Goal: Complete application form

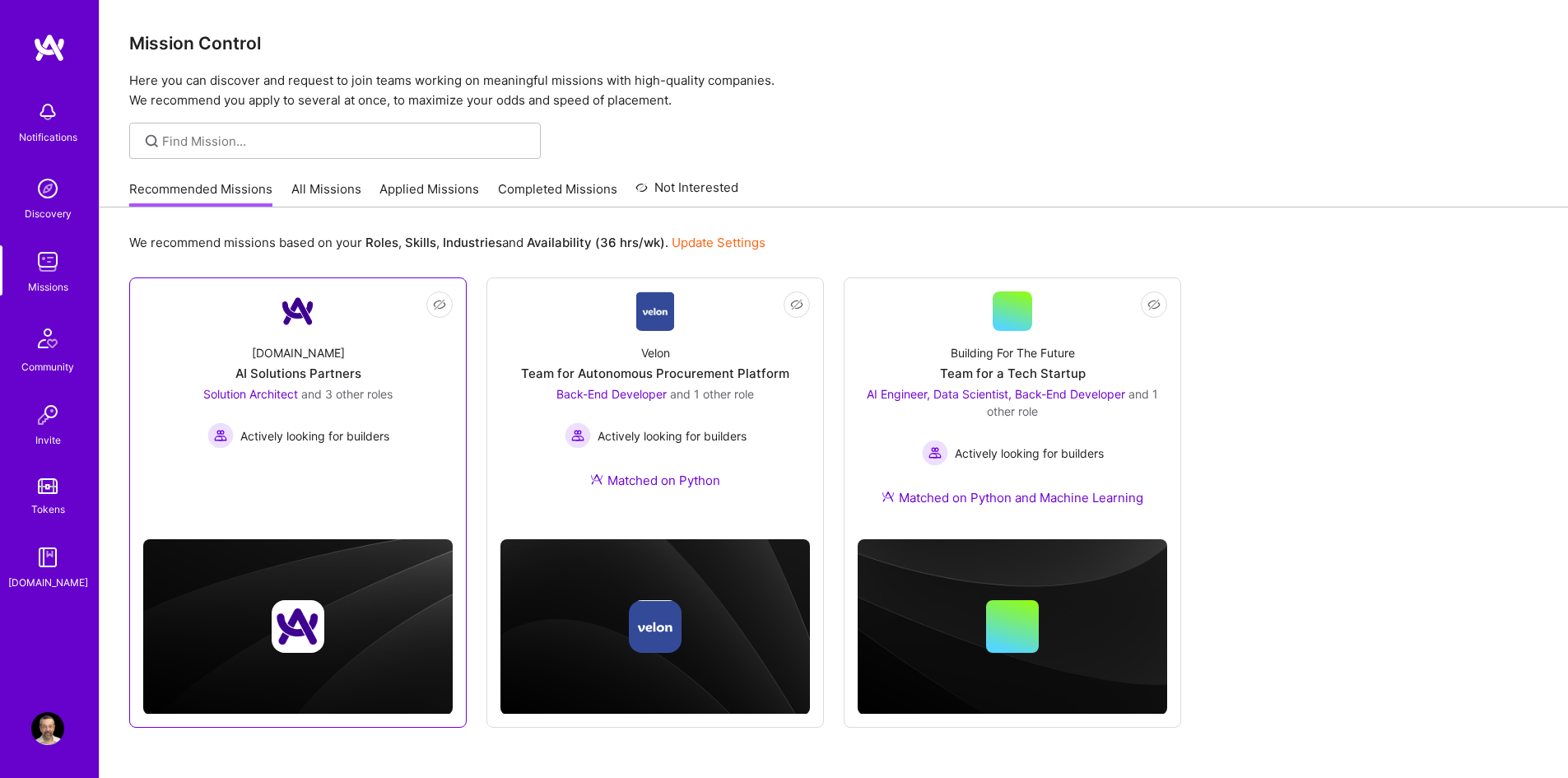
click at [320, 391] on span "and 3 other roles" at bounding box center [346, 393] width 92 height 14
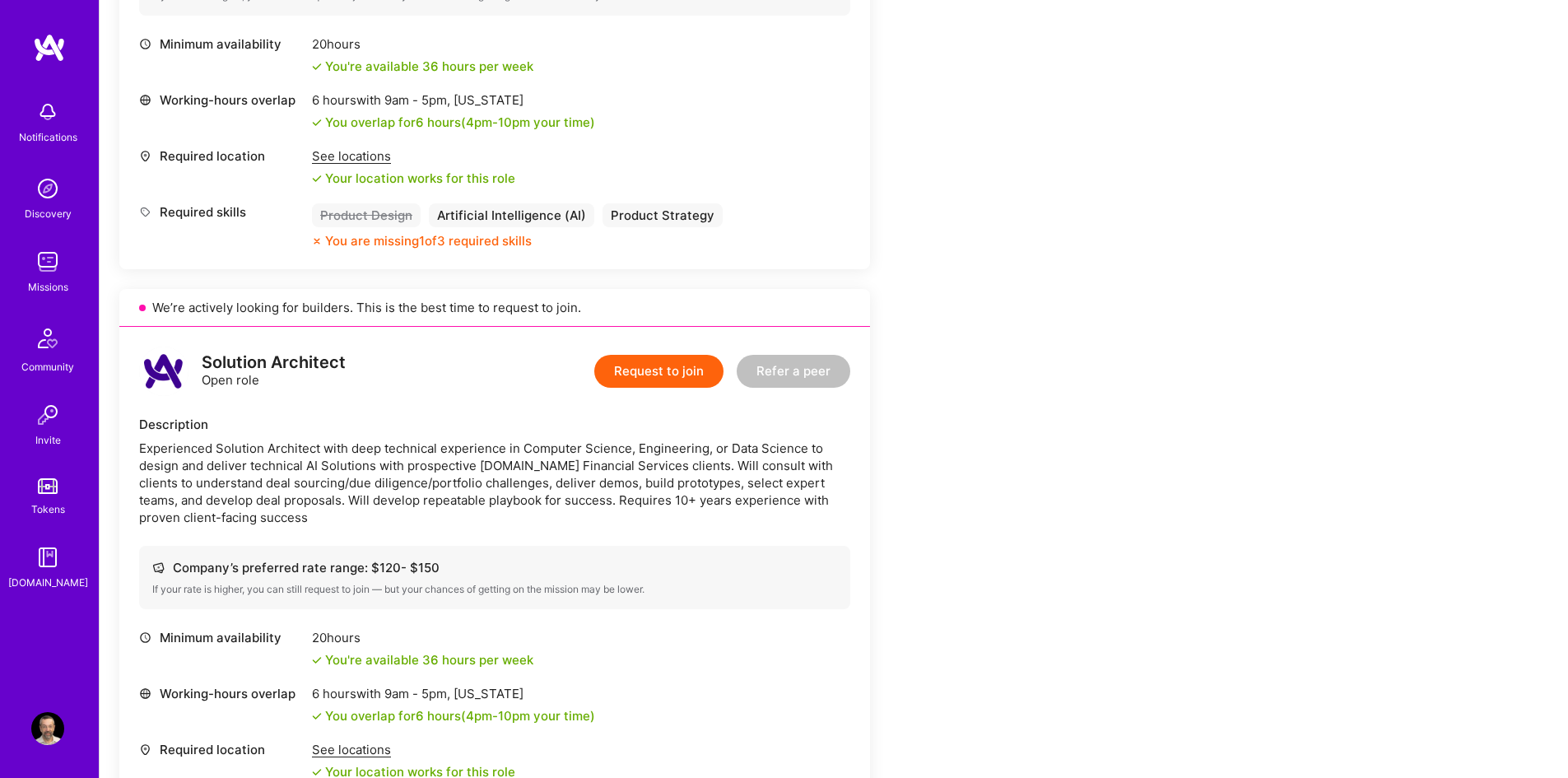
scroll to position [1316, 0]
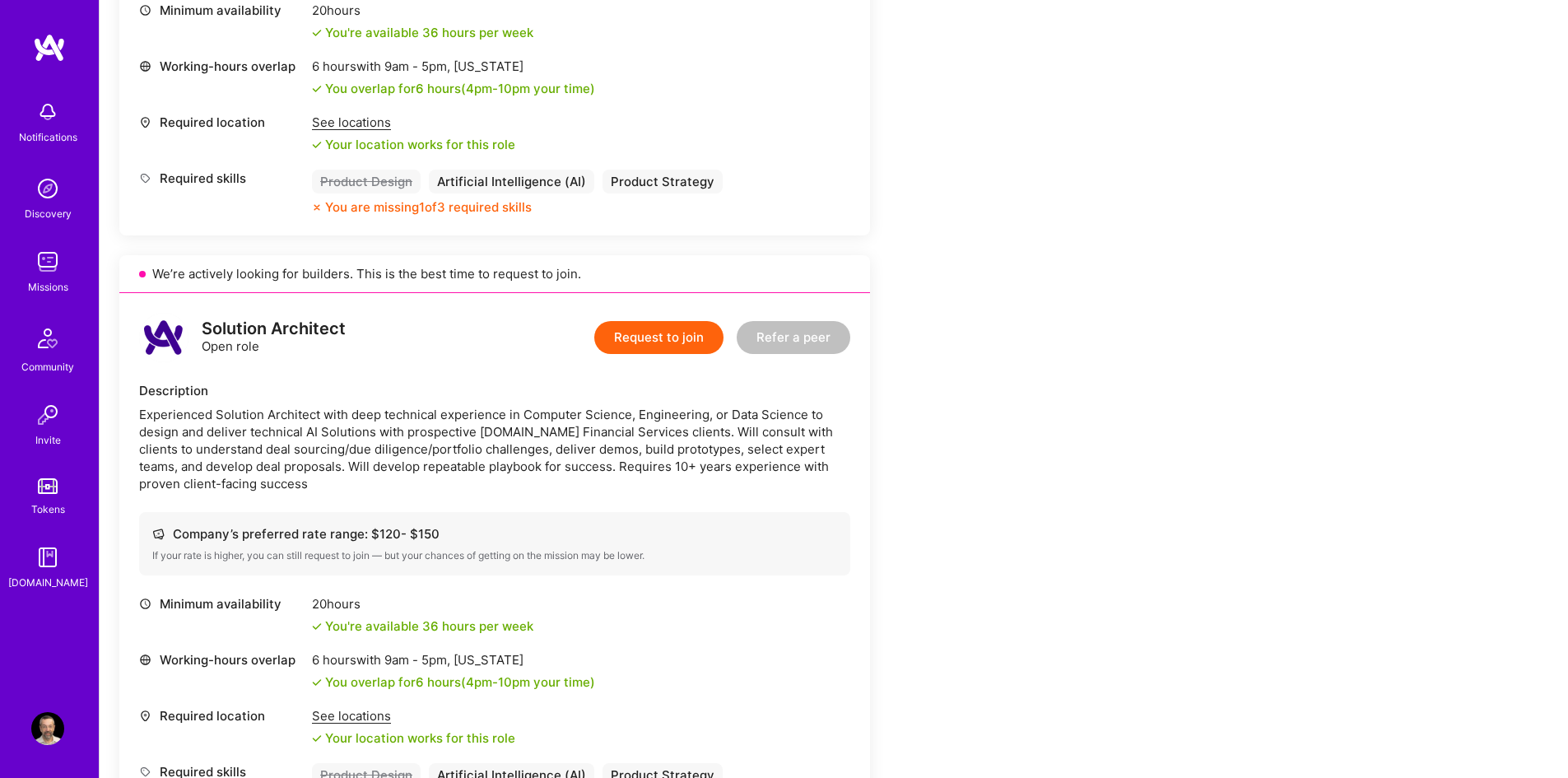
click at [652, 338] on button "Request to join" at bounding box center [659, 337] width 129 height 33
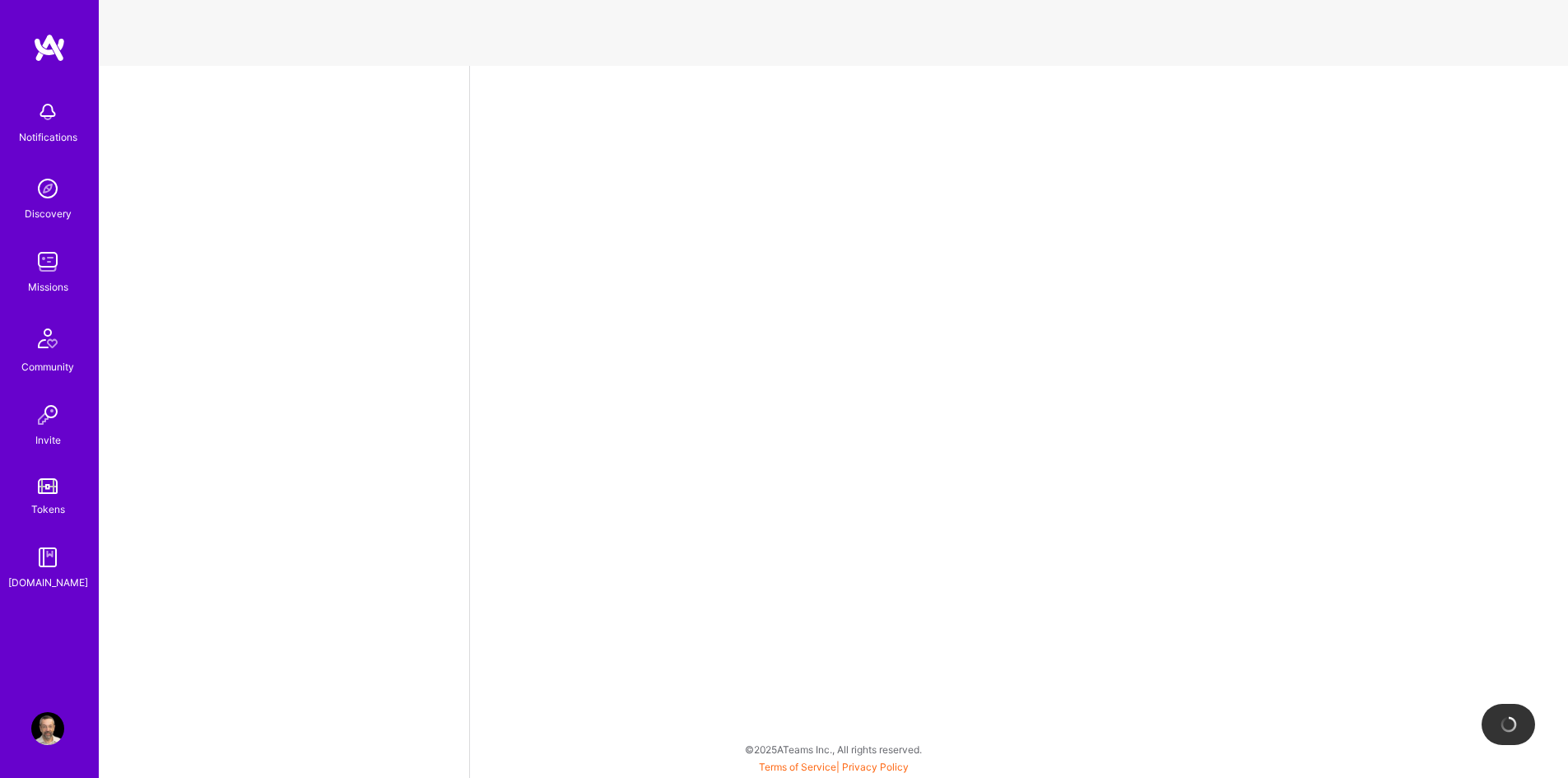
select select "IL"
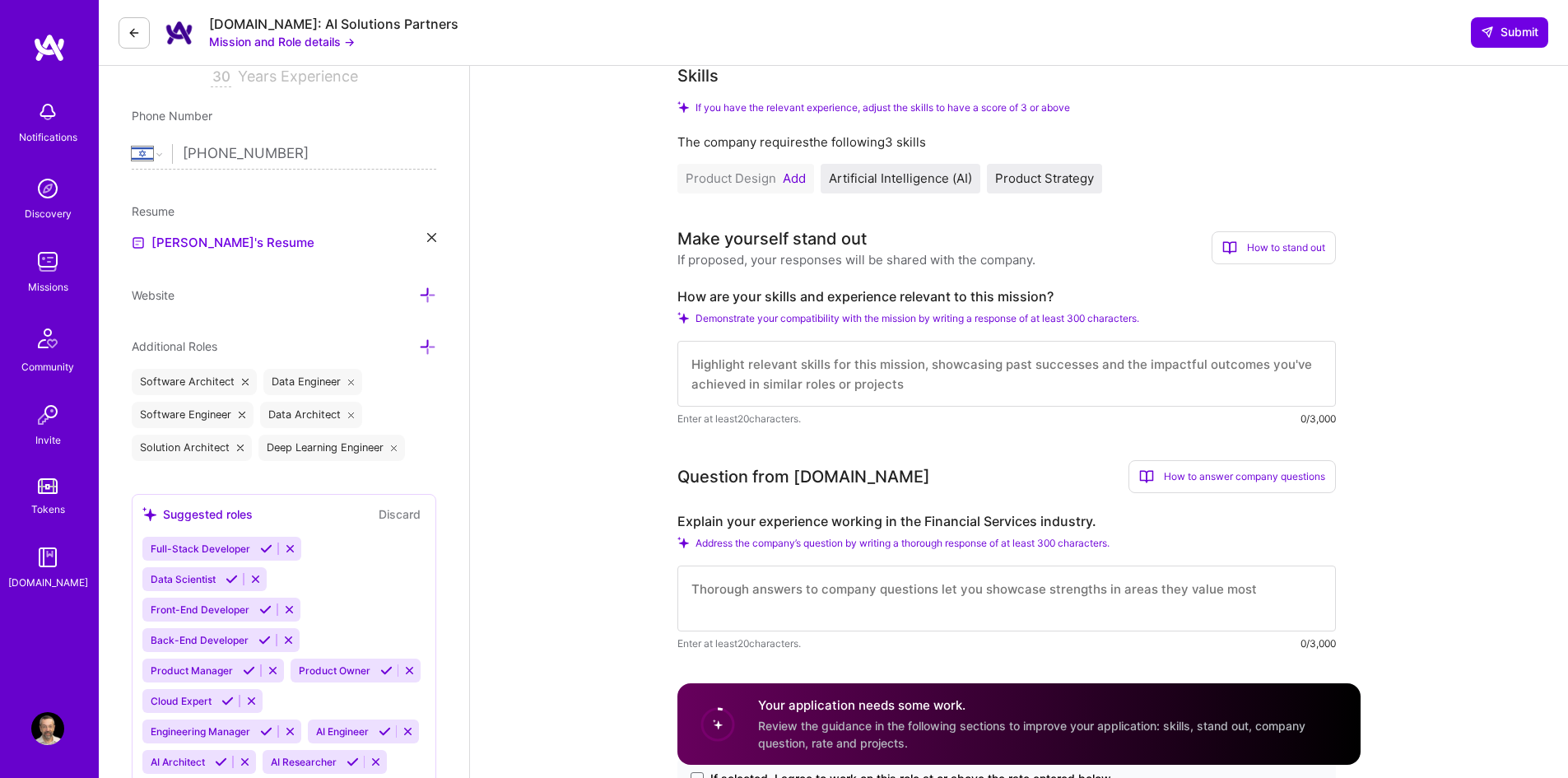
scroll to position [329, 0]
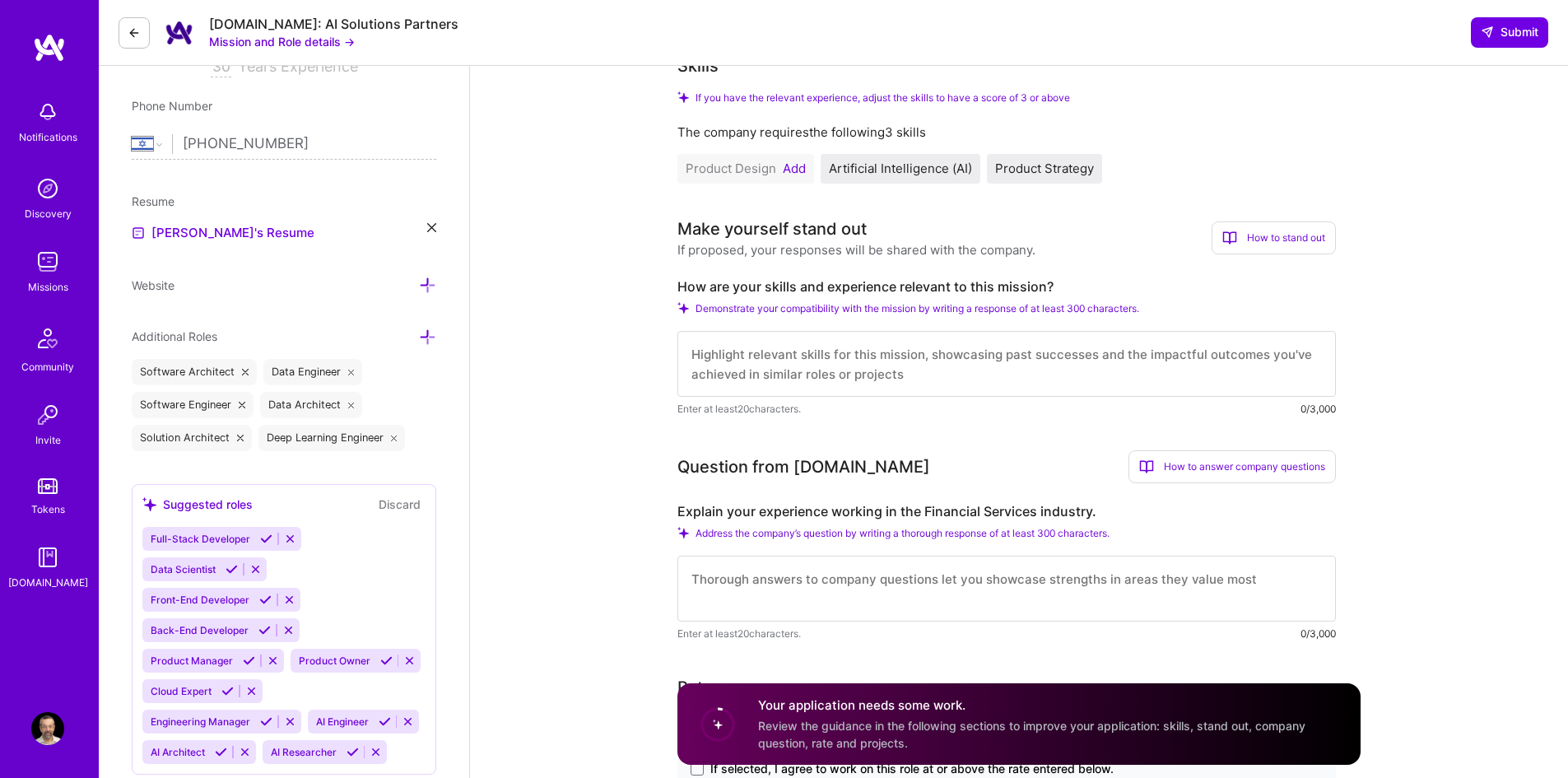
click at [710, 352] on textarea at bounding box center [1007, 364] width 659 height 66
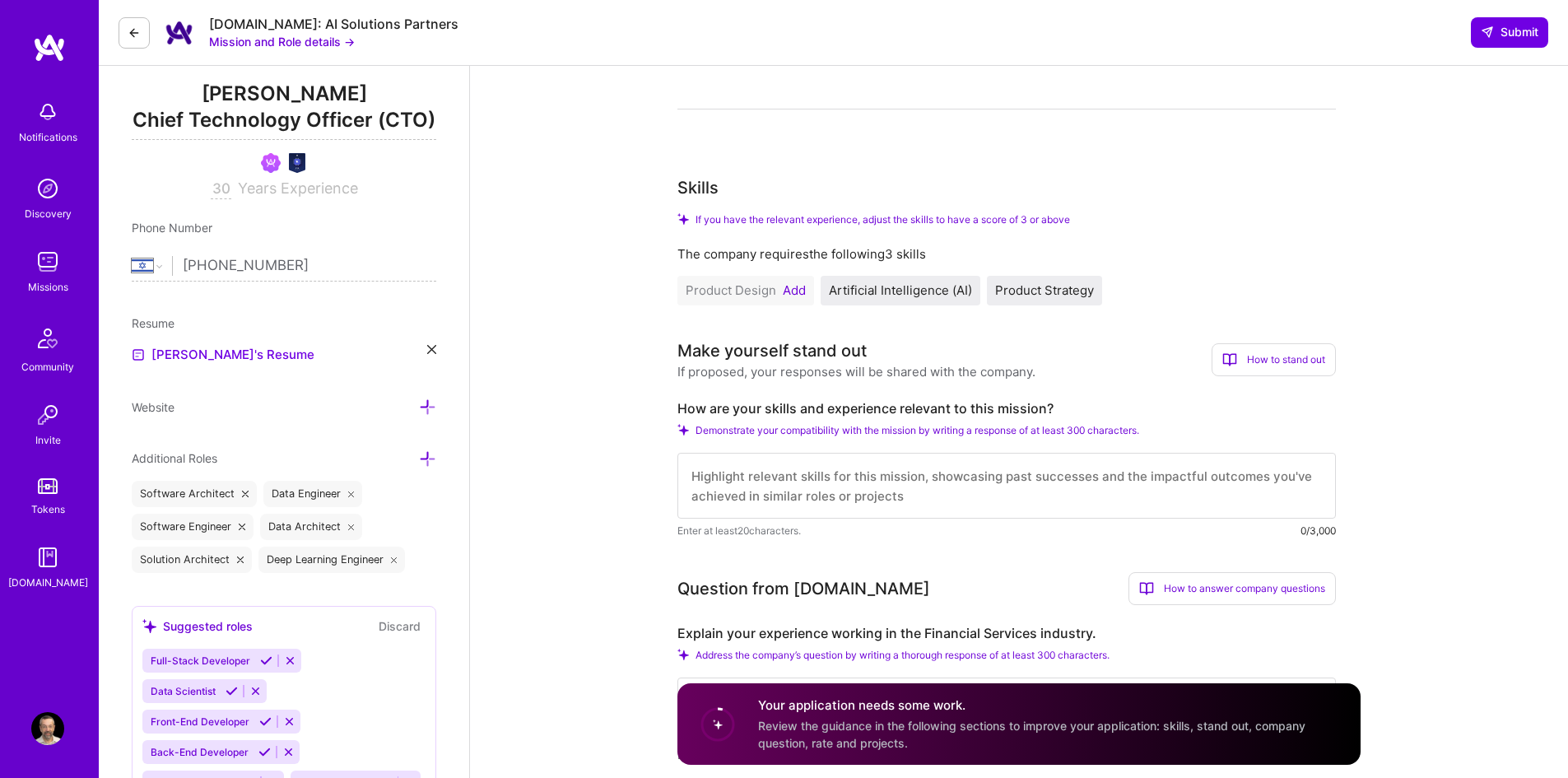
scroll to position [165, 0]
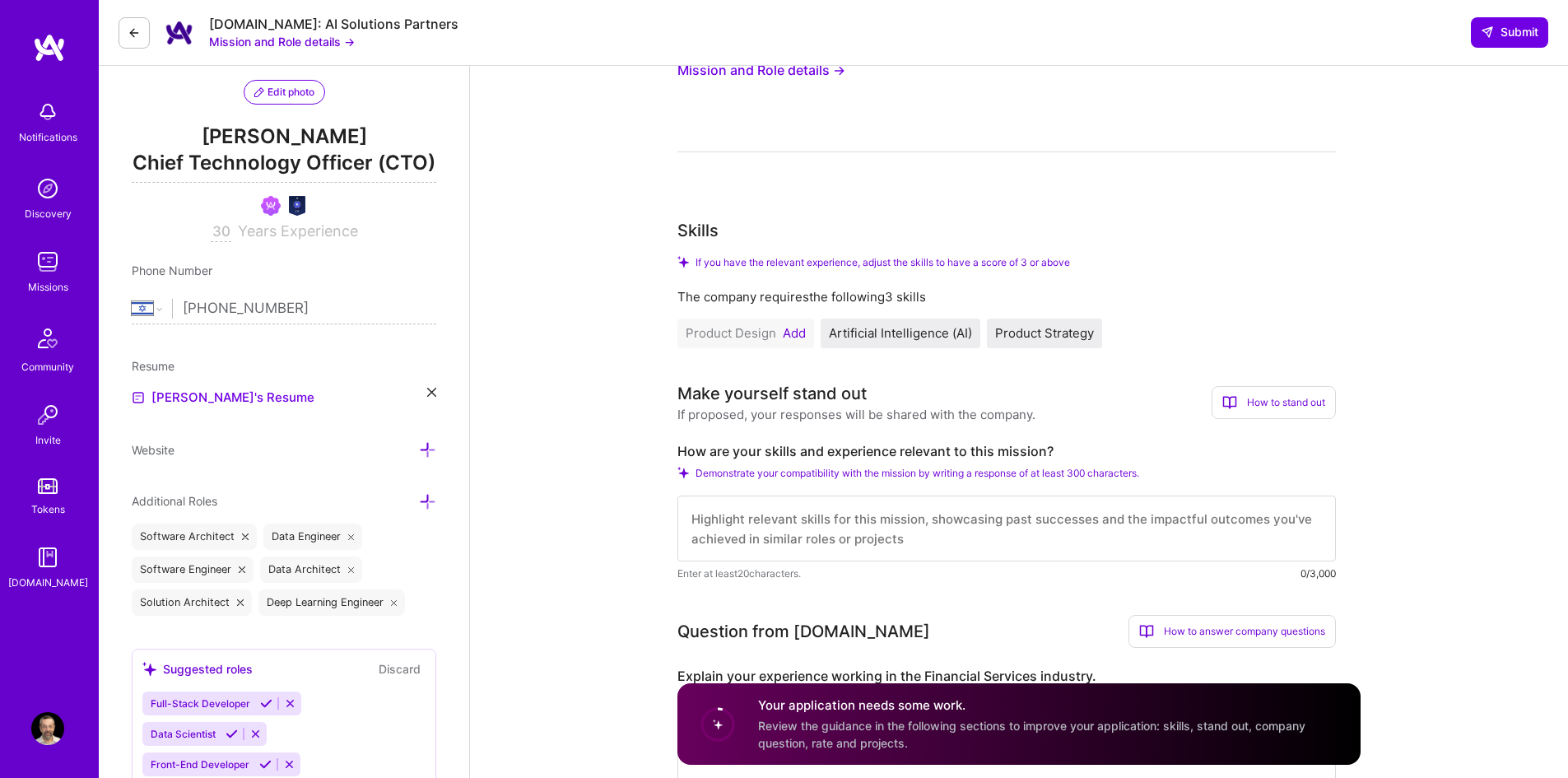
click at [794, 334] on button "Add" at bounding box center [794, 333] width 23 height 13
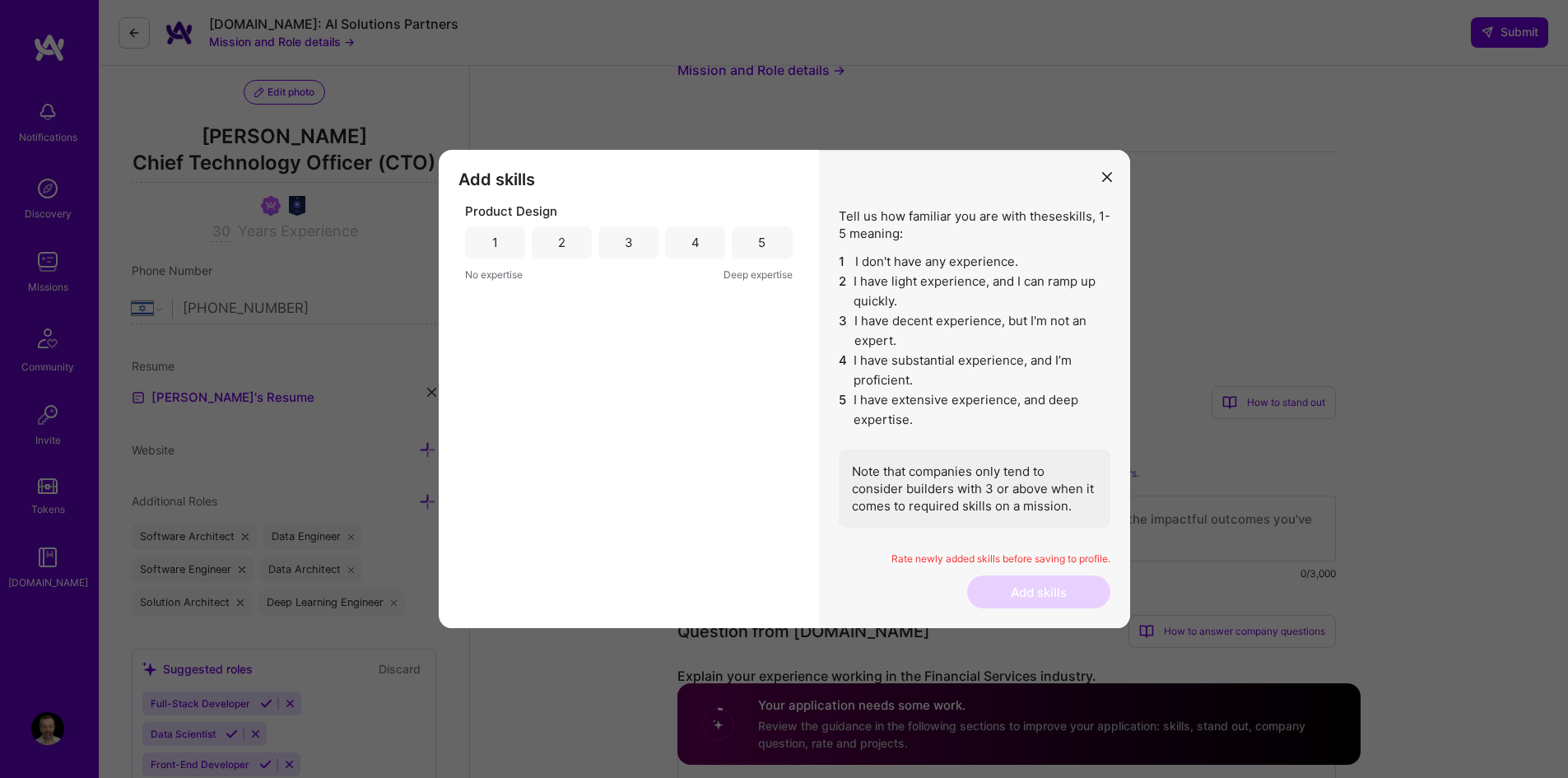
click at [683, 246] on div "4" at bounding box center [695, 242] width 60 height 33
click at [1032, 598] on button "Add skills" at bounding box center [1039, 591] width 143 height 33
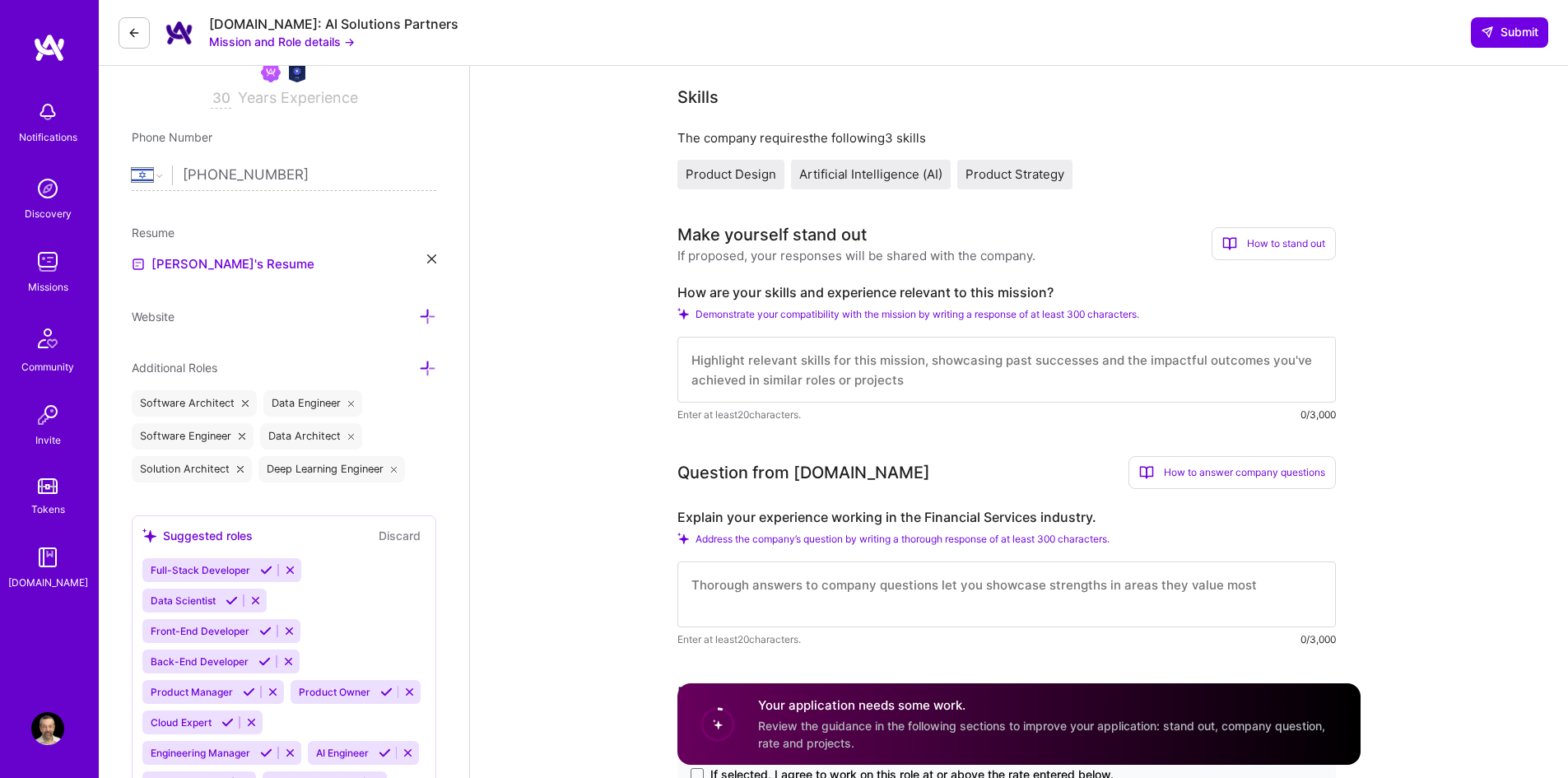
scroll to position [329, 0]
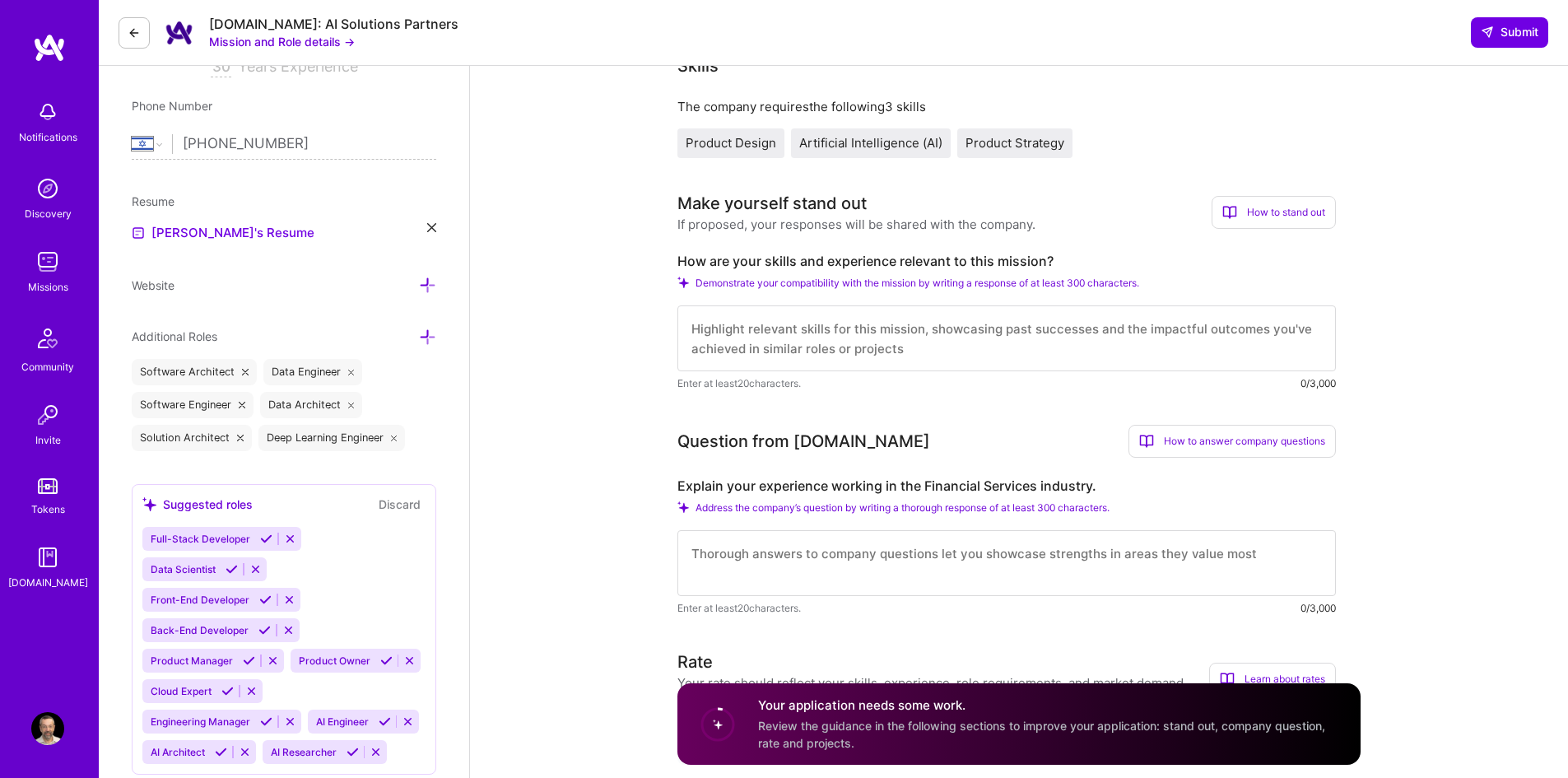
click at [709, 338] on textarea at bounding box center [1007, 339] width 659 height 66
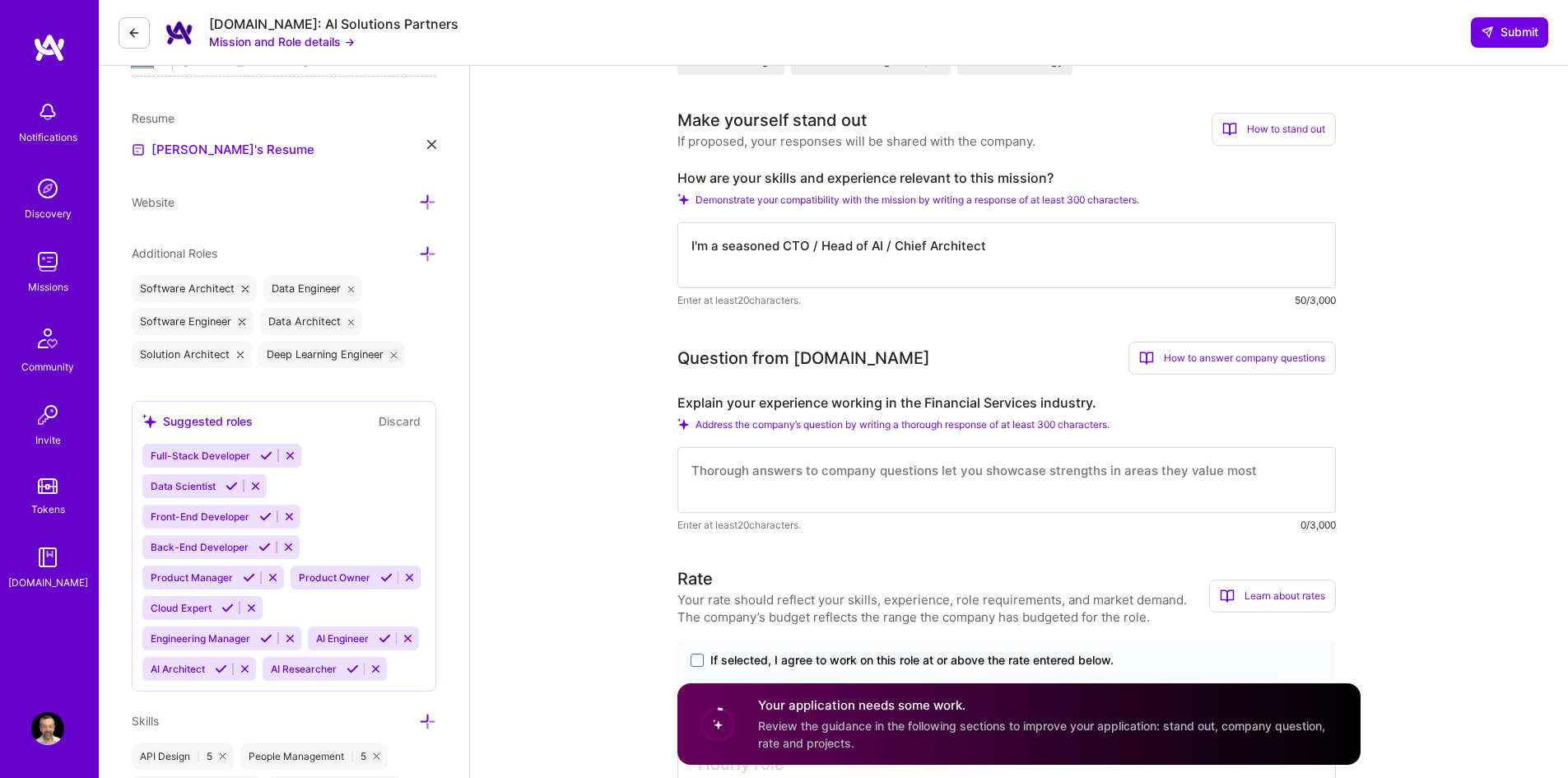
scroll to position [411, 0]
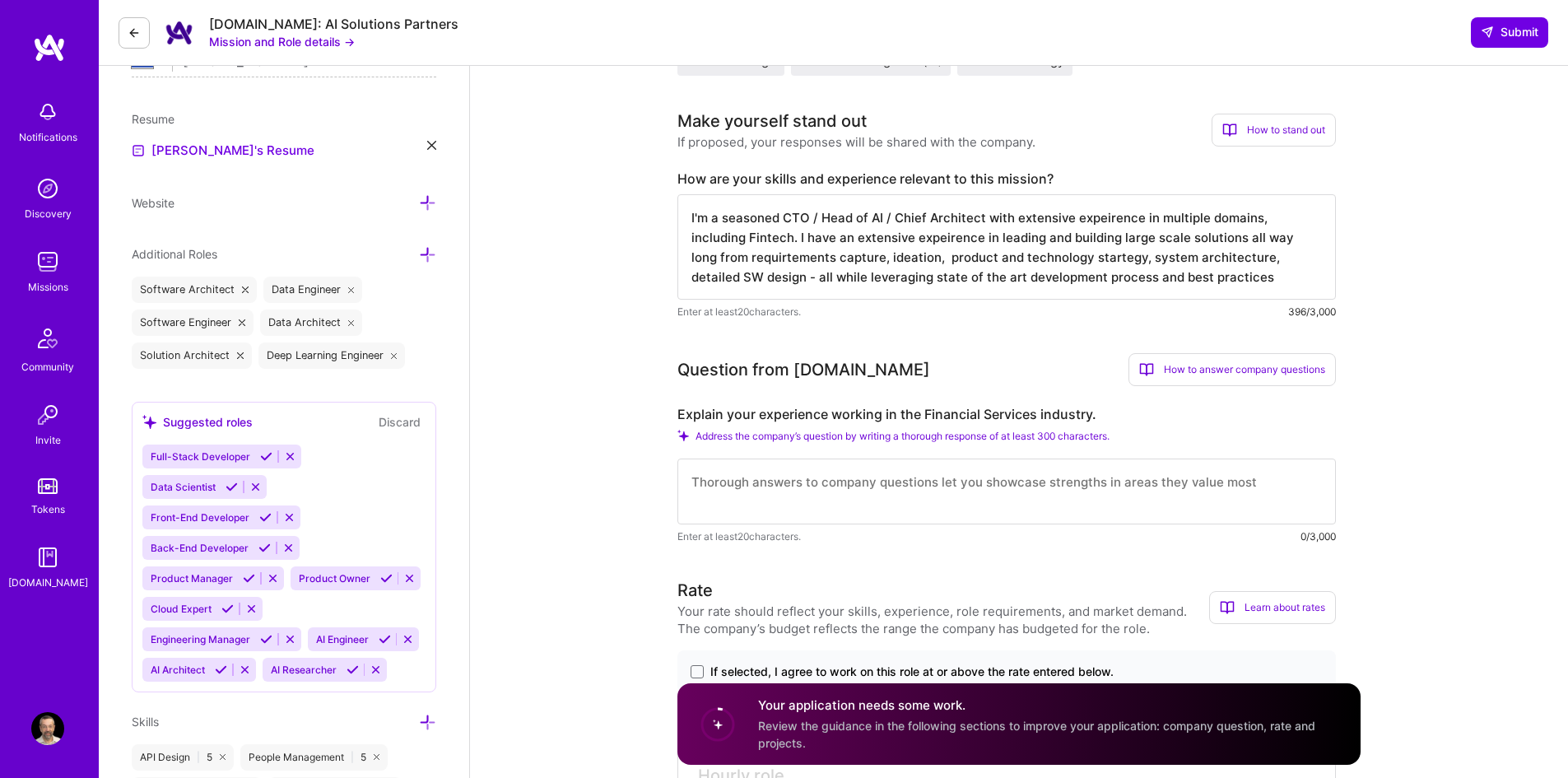
drag, startPoint x: 1283, startPoint y: 273, endPoint x: 666, endPoint y: 207, distance: 620.5
type textarea "I'm a seasoned CTO / Head of AI / Chief Architect with extensive expeirence in …"
click at [1245, 424] on div "Explain your experience working in the Financial Services industry. Address the…" at bounding box center [1007, 474] width 659 height 139
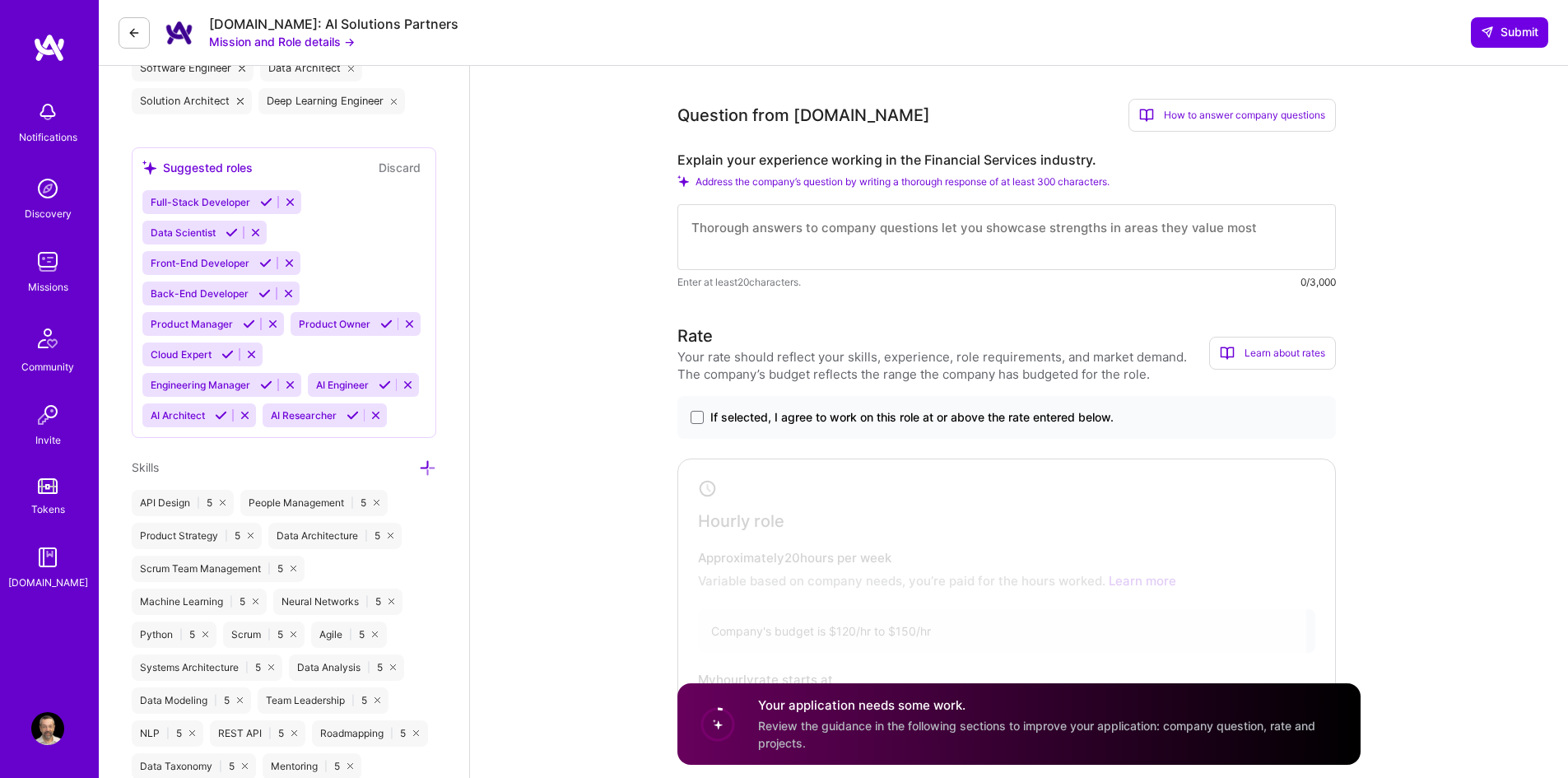
scroll to position [740, 0]
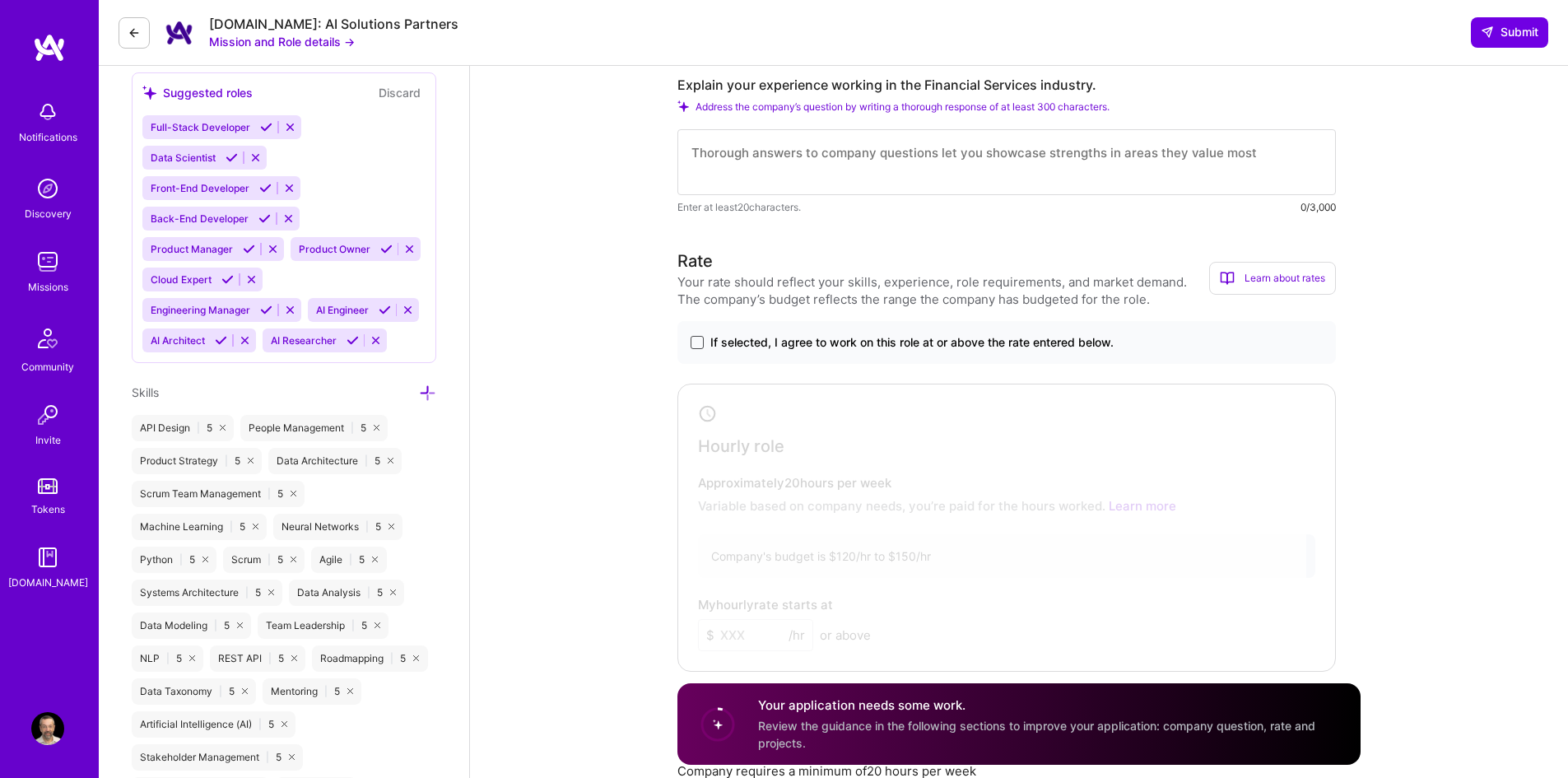
click at [701, 342] on span at bounding box center [697, 342] width 13 height 13
click at [0, 0] on input "If selected, I agree to work on this role at or above the rate entered below." at bounding box center [0, 0] width 0 height 0
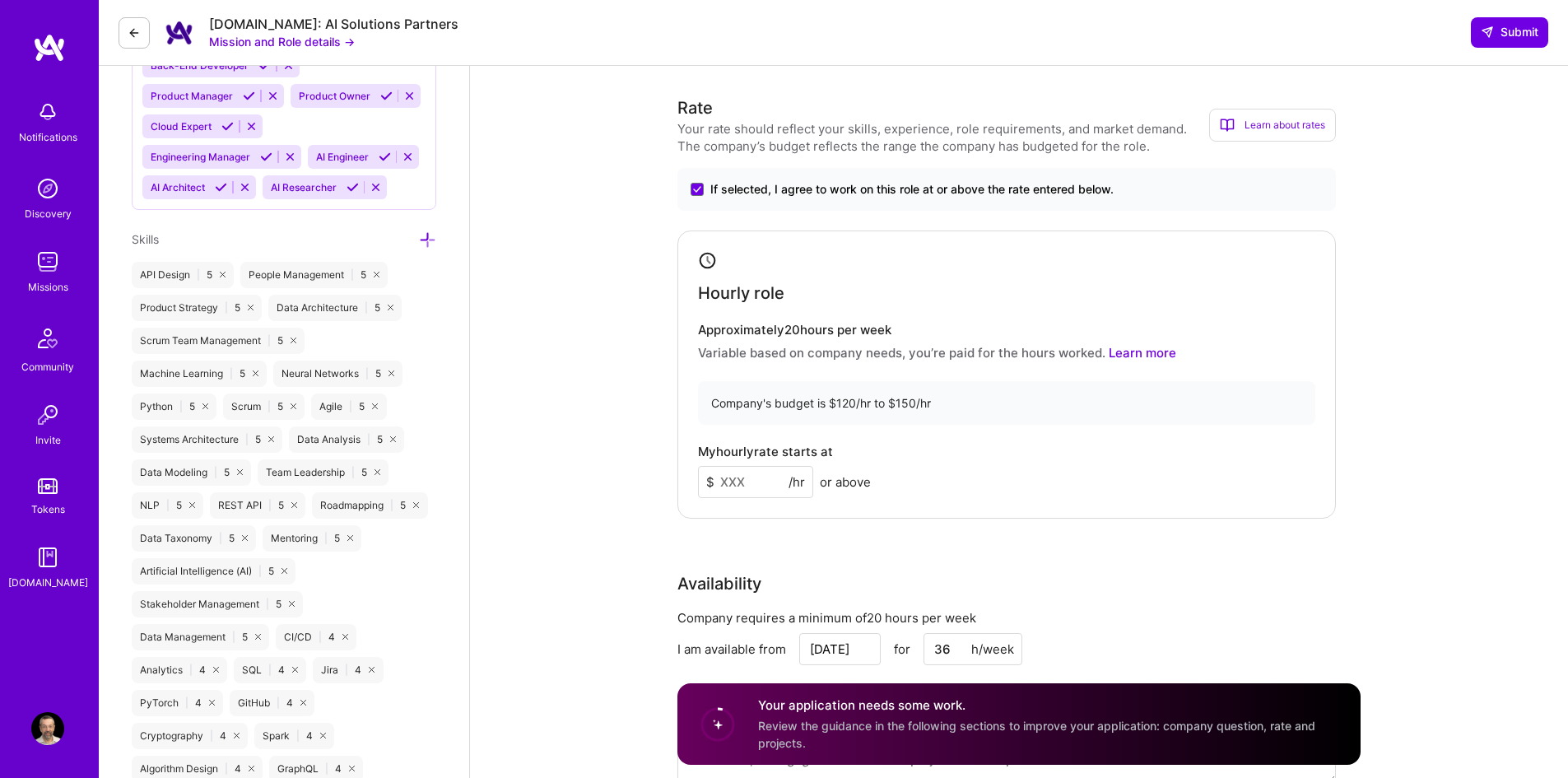
scroll to position [905, 0]
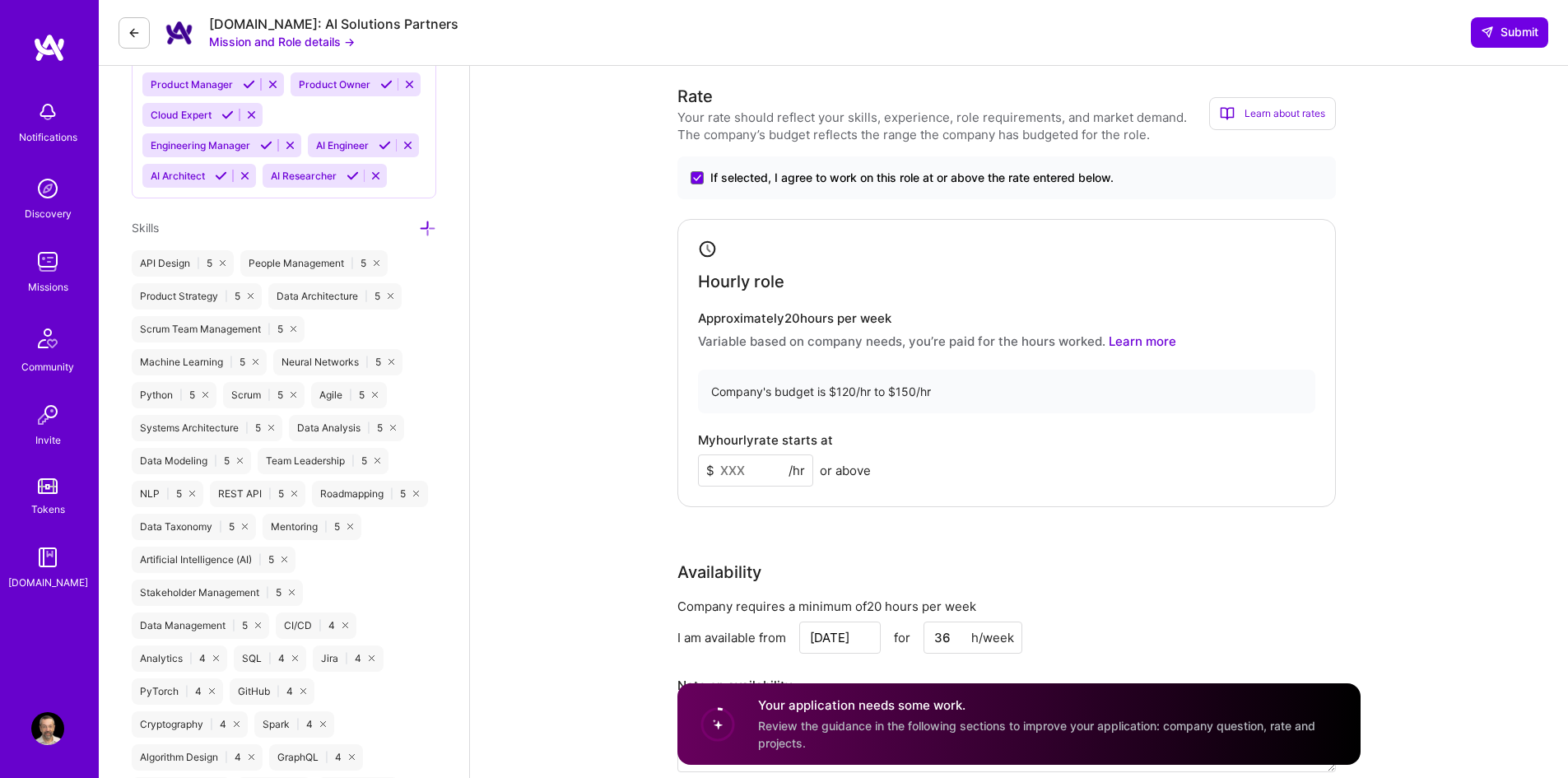
drag, startPoint x: 753, startPoint y: 467, endPoint x: 678, endPoint y: 467, distance: 75.0
click at [678, 467] on div "Hourly role Approximately 20 hours per week Variable based on company needs, yo…" at bounding box center [1007, 362] width 659 height 288
type input "120"
click at [946, 536] on div "Rate Your rate should reflect your skills, experience, role requirements, and m…" at bounding box center [1019, 438] width 683 height 708
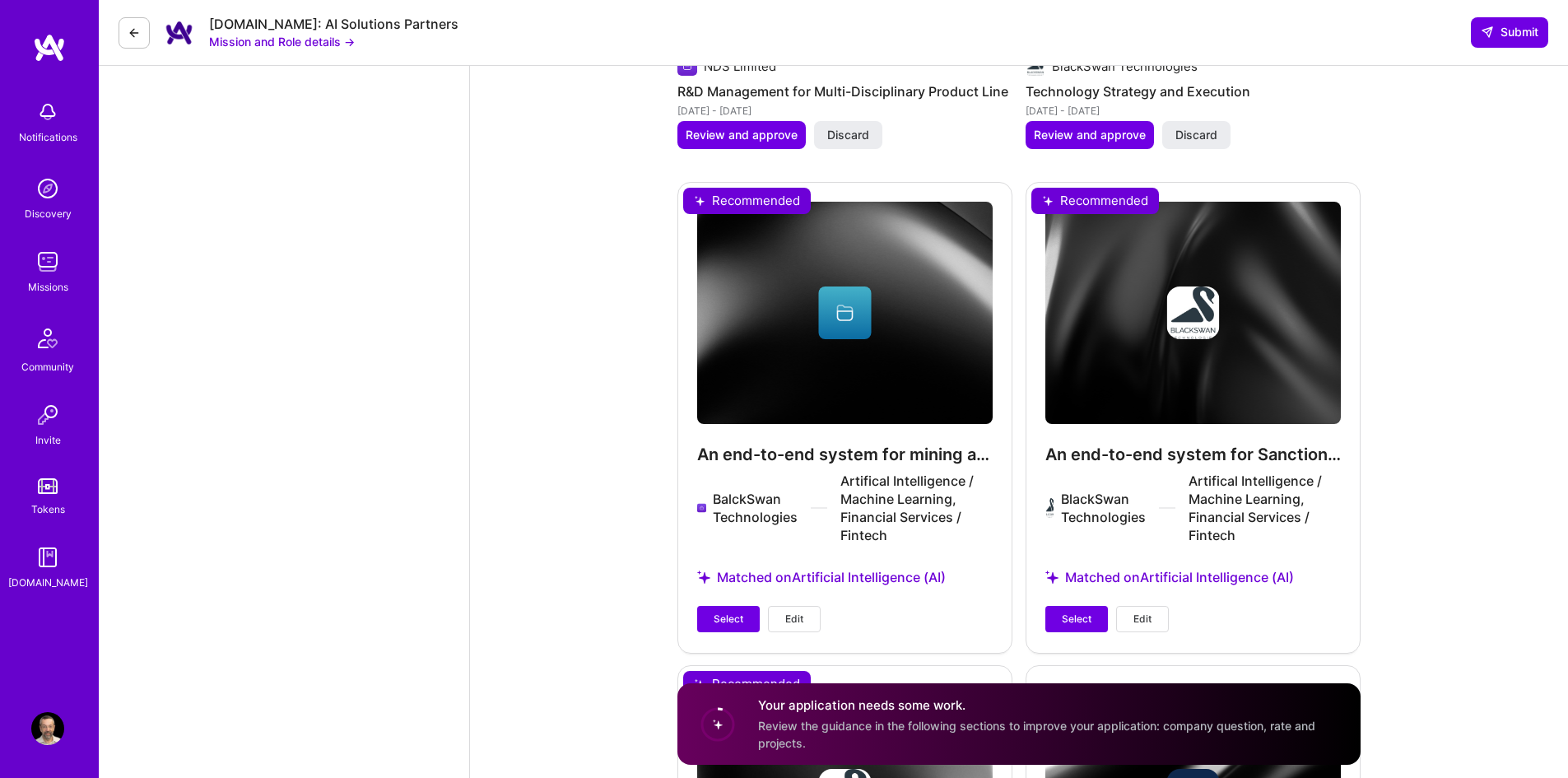
scroll to position [3292, 0]
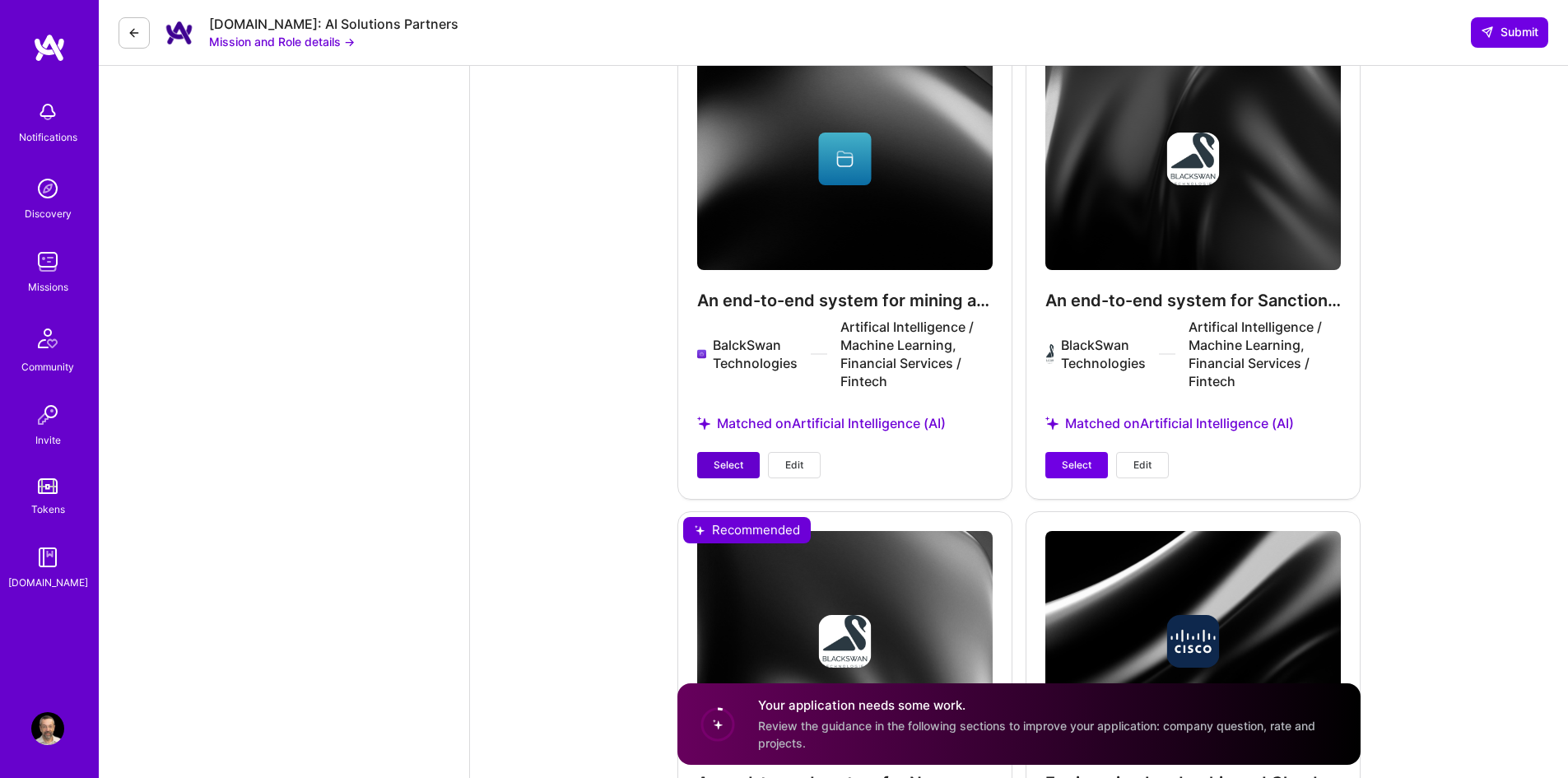
click at [738, 462] on span "Select" at bounding box center [728, 465] width 29 height 15
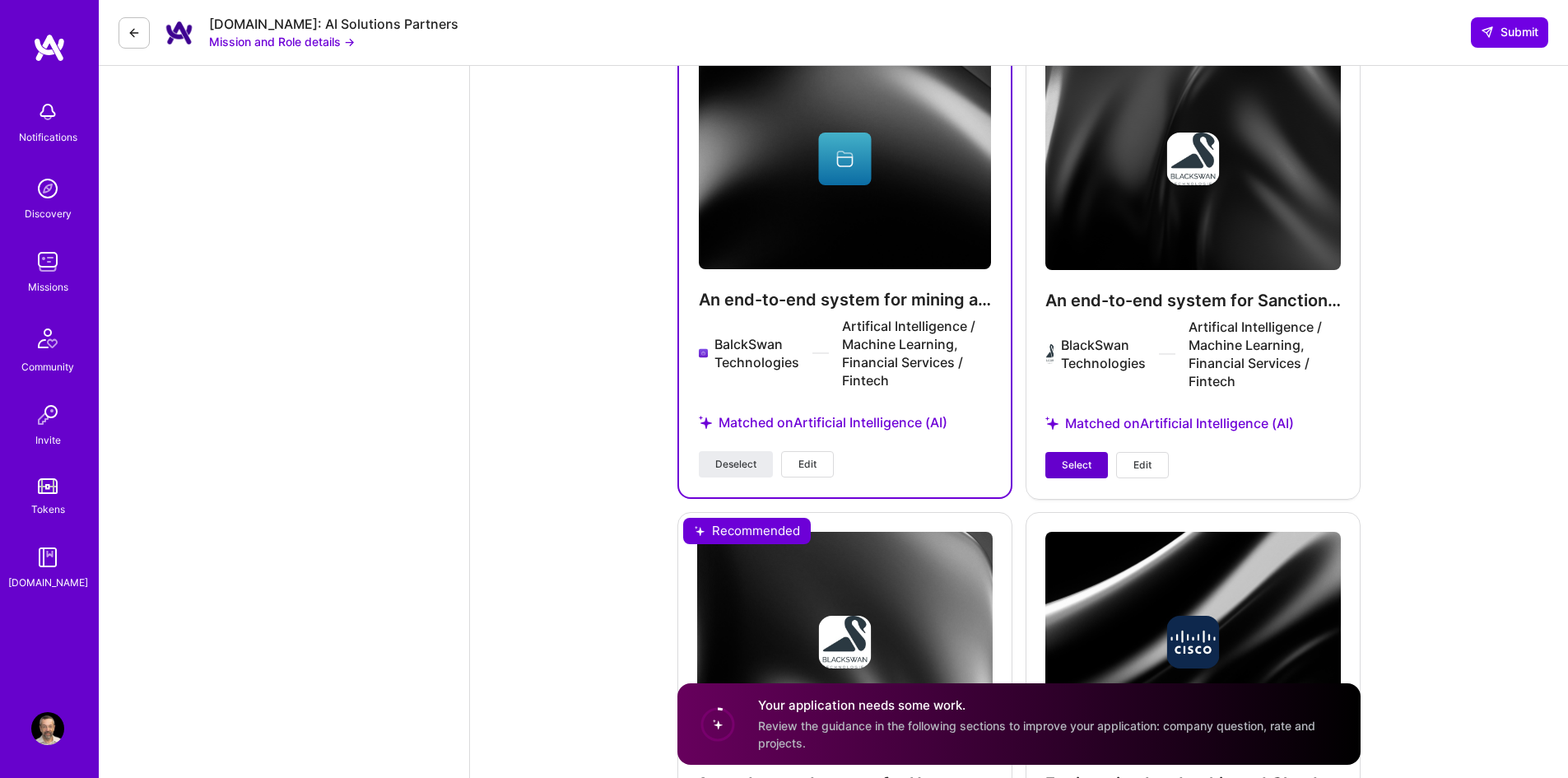
click at [1062, 472] on button "Select" at bounding box center [1076, 465] width 62 height 26
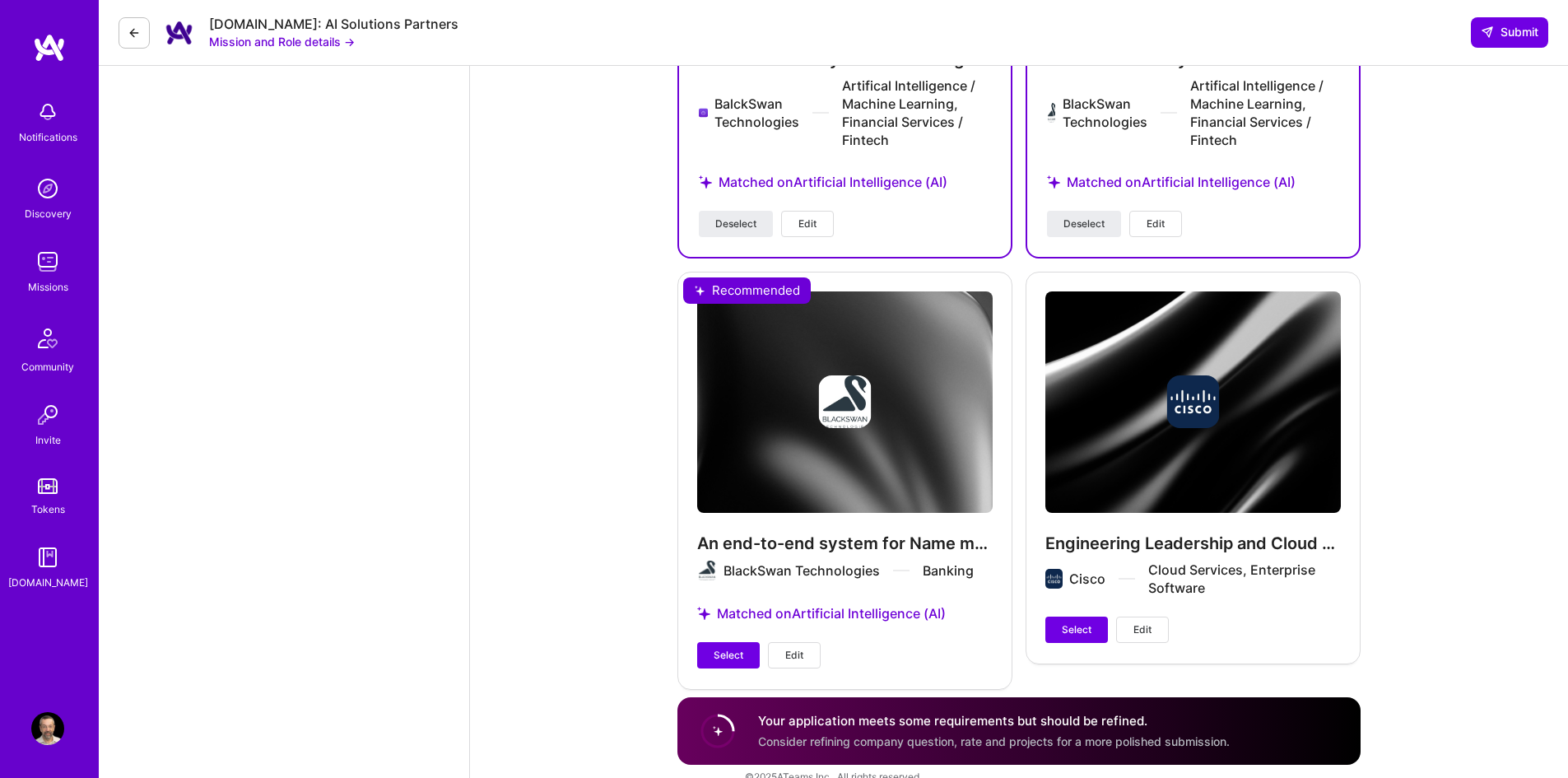
scroll to position [3559, 0]
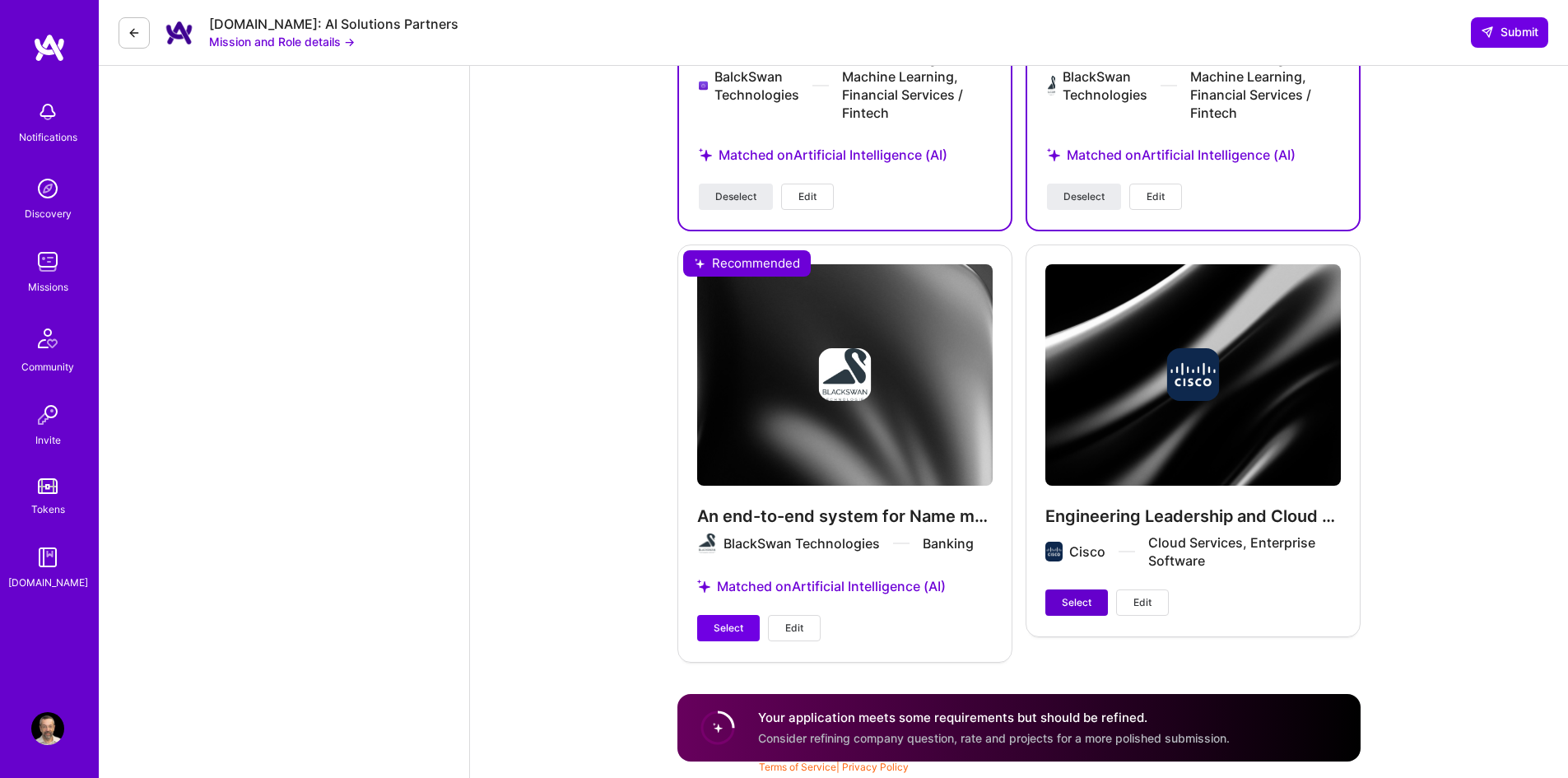
click at [1083, 597] on span "Select" at bounding box center [1076, 603] width 29 height 15
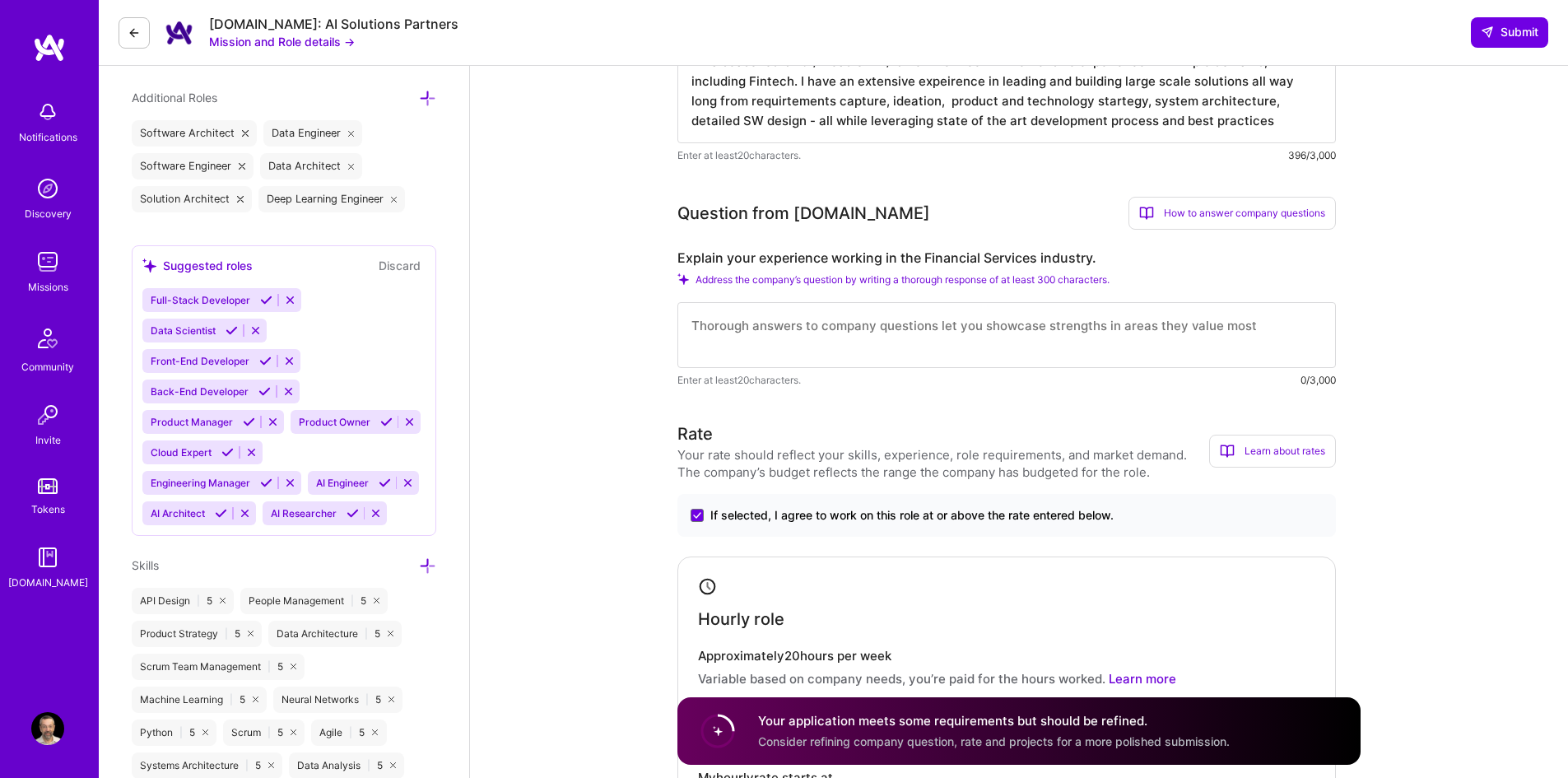
scroll to position [514, 0]
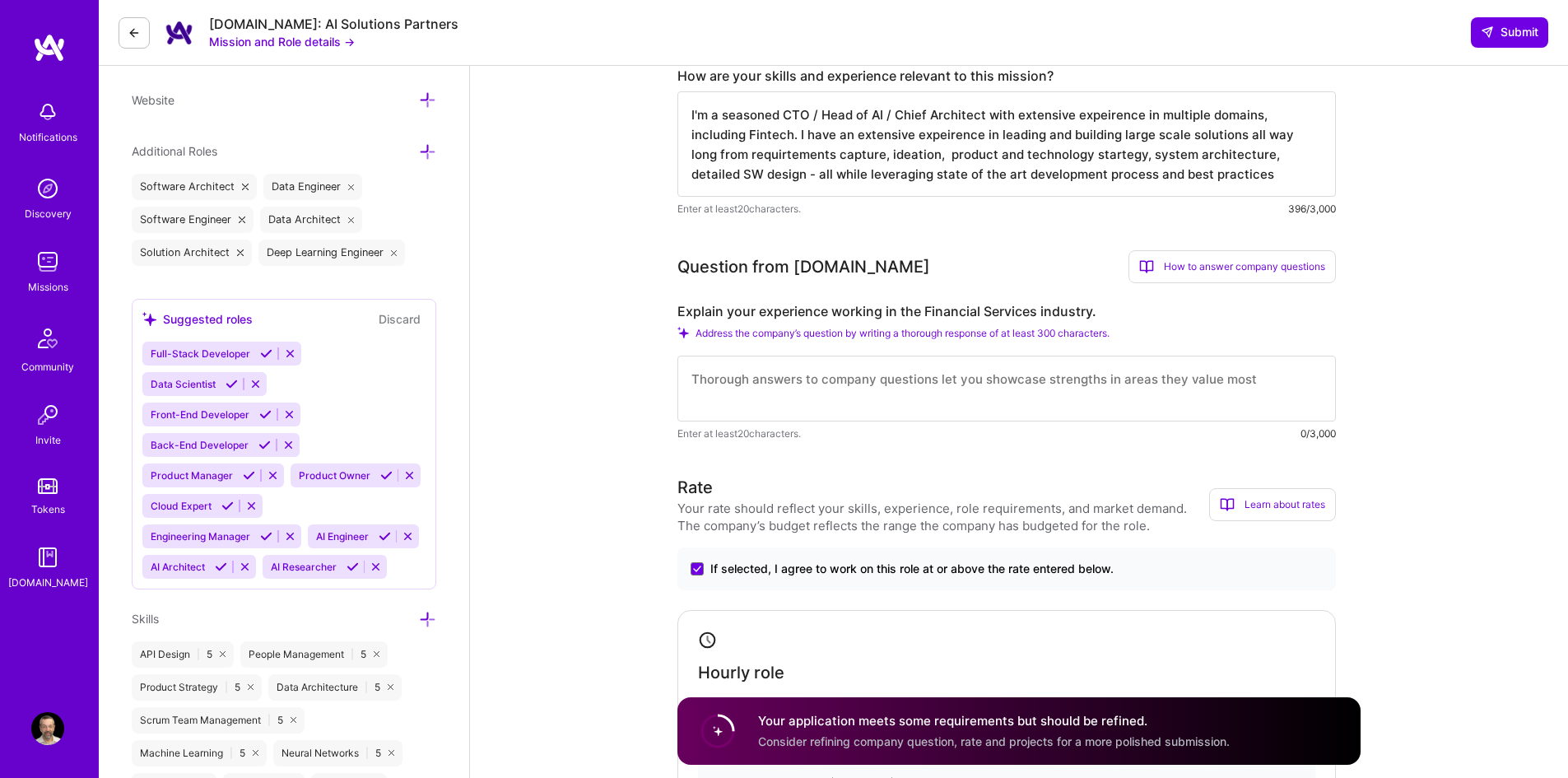
click at [773, 379] on textarea at bounding box center [1007, 389] width 659 height 66
type textarea "F"
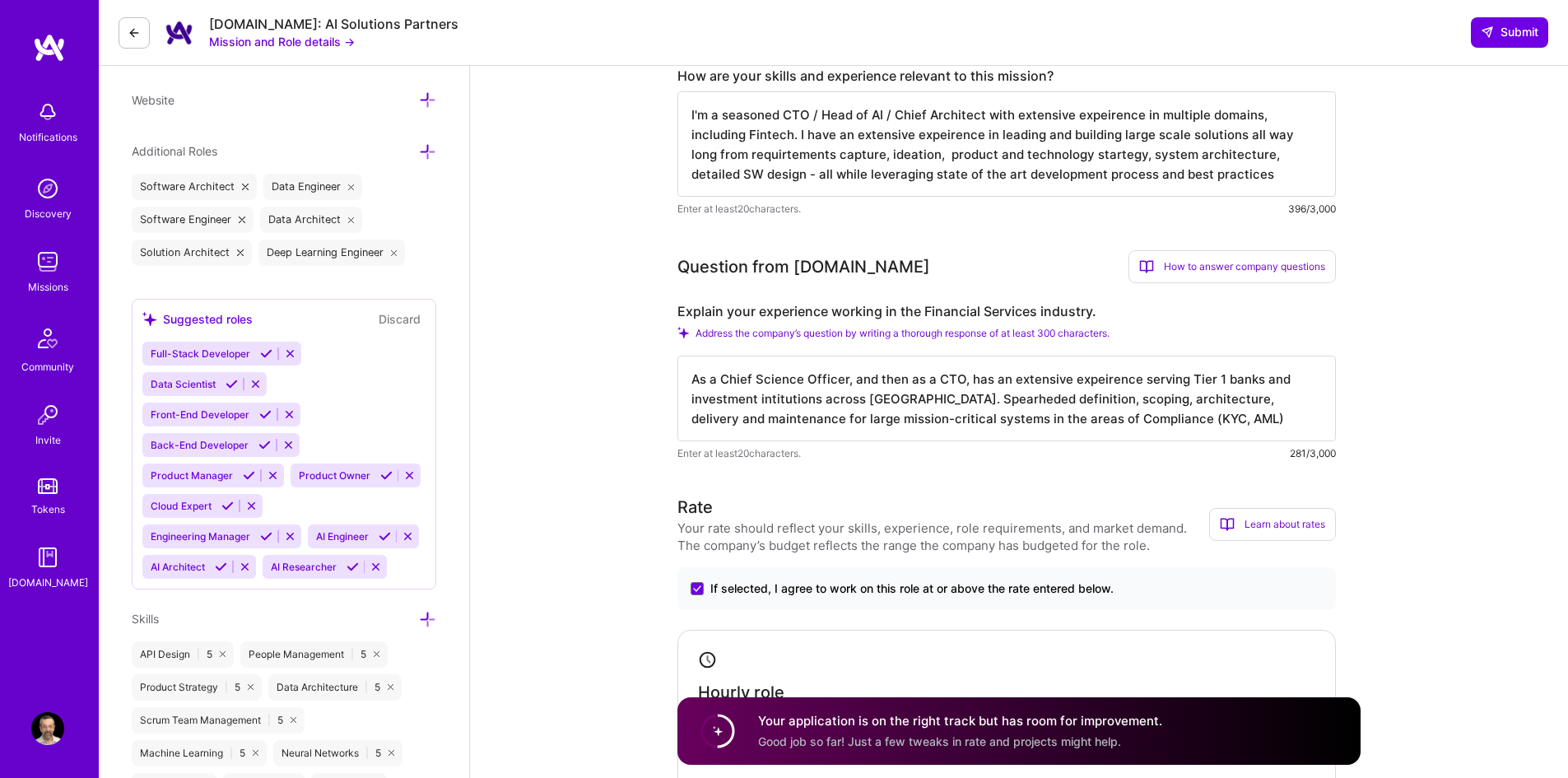
type textarea "As a Chief Science Officer, and then as a CTO, has an extensive expeirence serv…"
drag, startPoint x: 689, startPoint y: 380, endPoint x: 1245, endPoint y: 413, distance: 557.0
click at [1245, 413] on textarea "As a Chief Science Officer, and then as a CTO, has an extensive expeirence serv…" at bounding box center [1007, 398] width 659 height 86
click at [883, 442] on div "As a Chief Science Officer, and then as a CTO, has an extensive expeirence serv…" at bounding box center [1007, 408] width 659 height 107
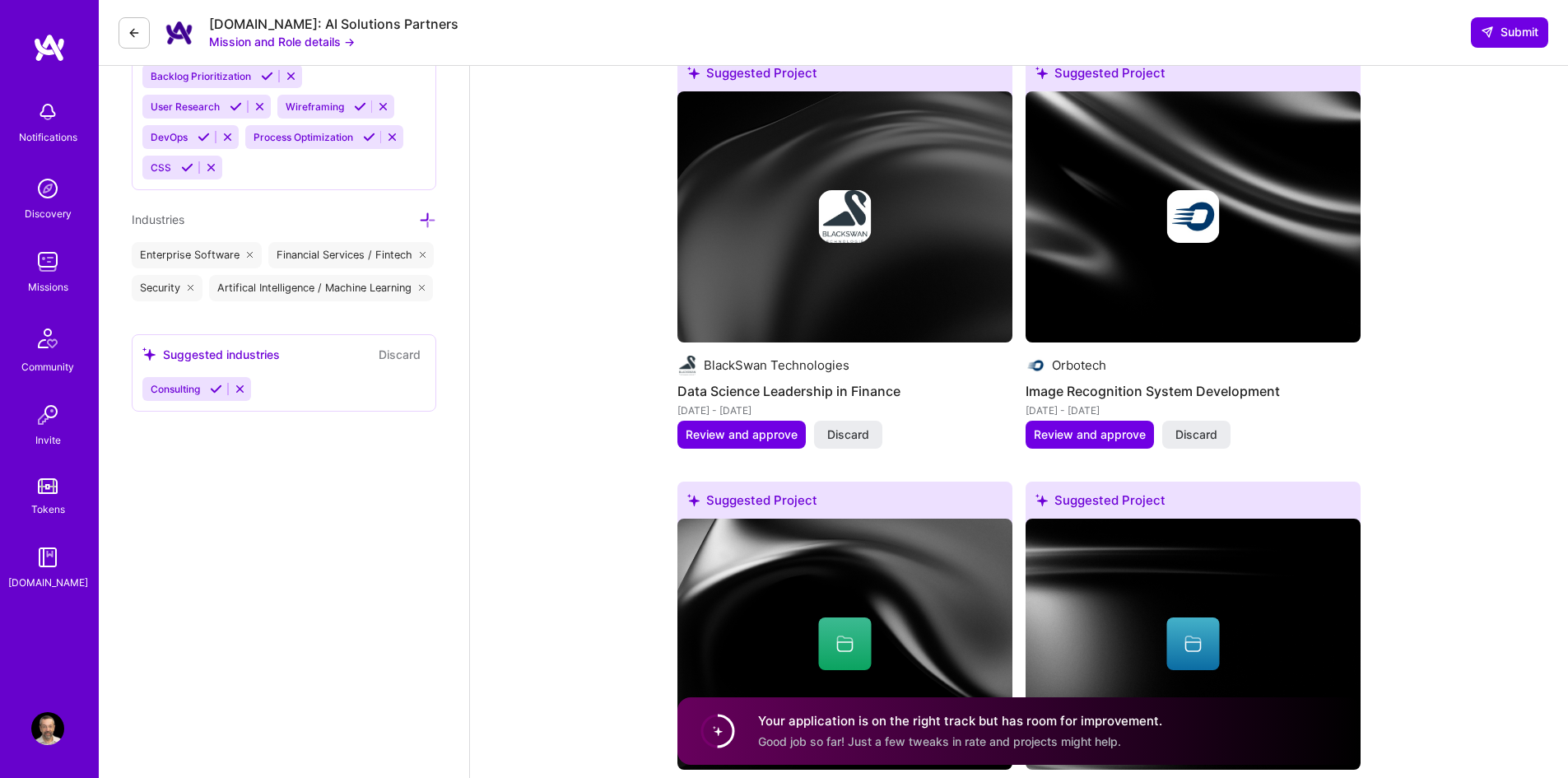
scroll to position [1521, 0]
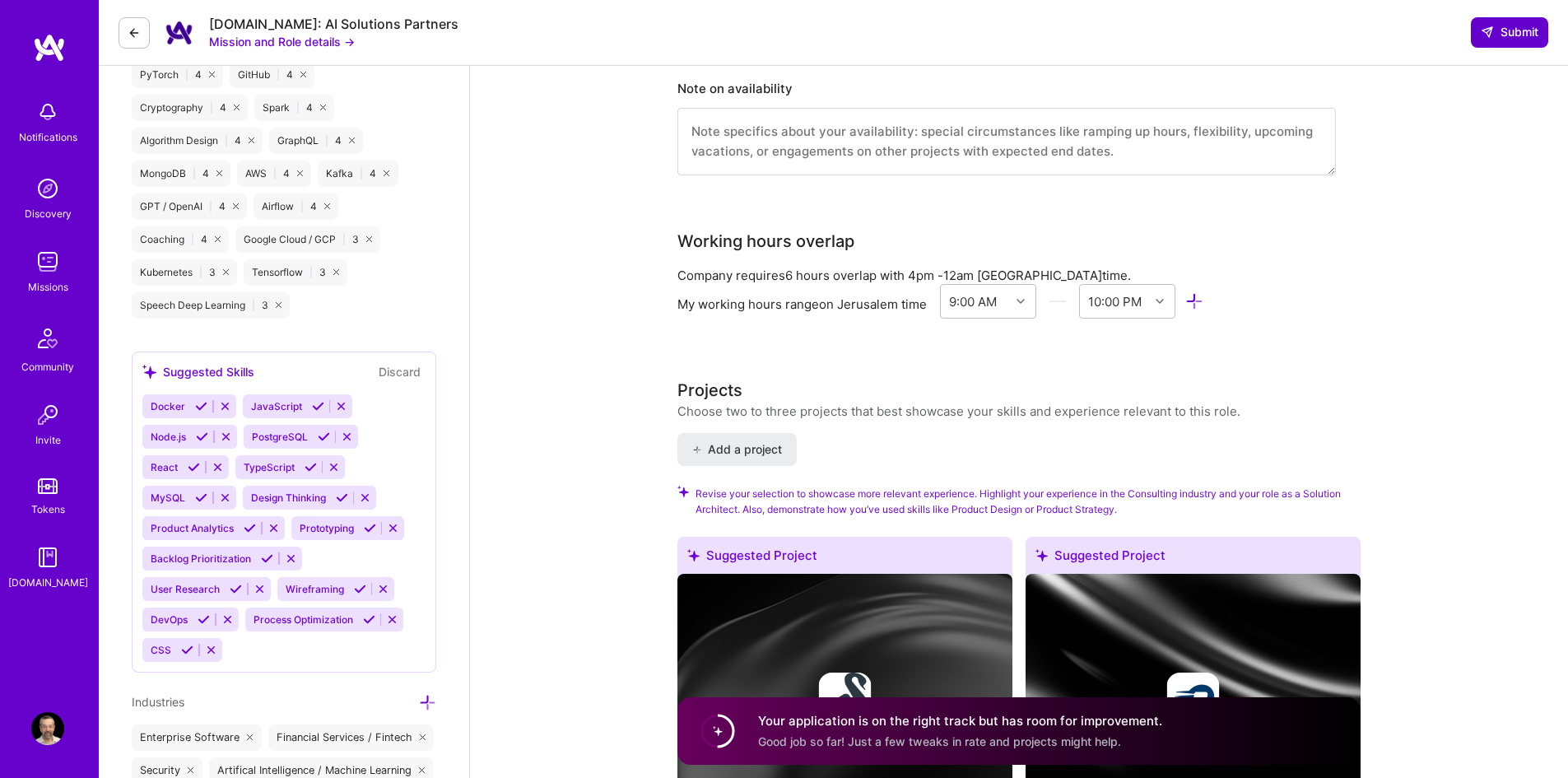
click at [1506, 37] on span "Submit" at bounding box center [1510, 31] width 58 height 16
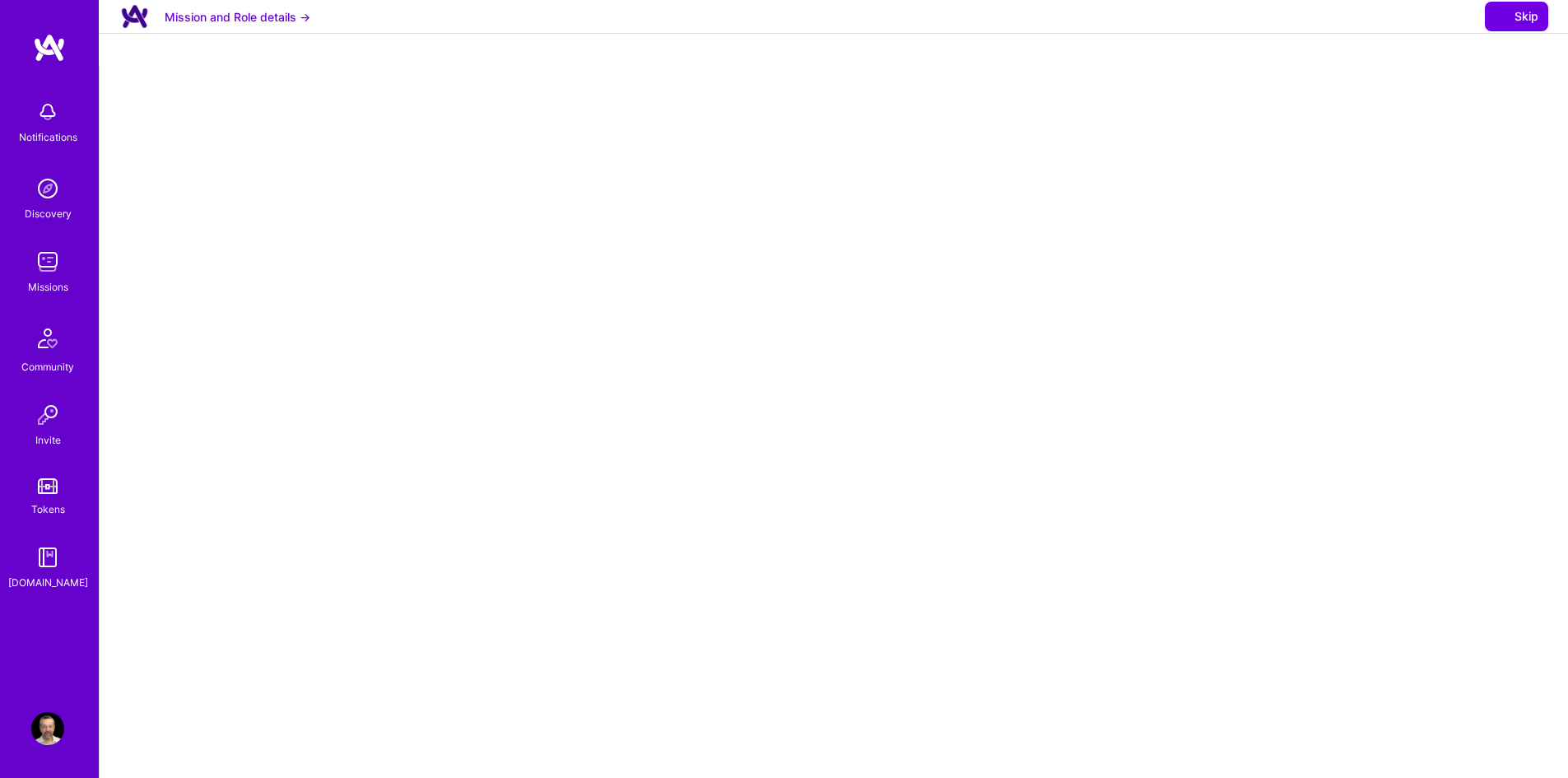
select select "IL"
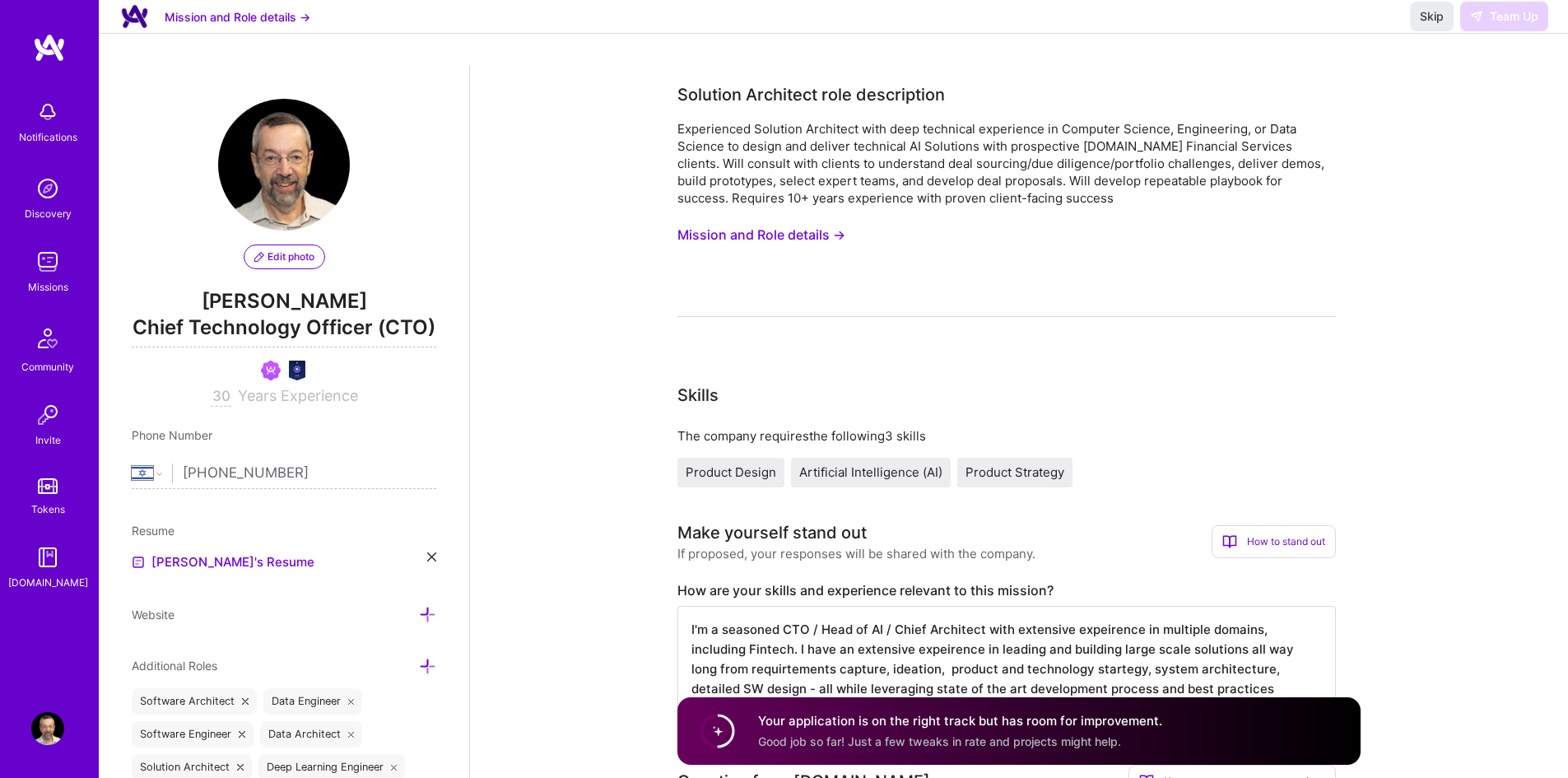
click at [1437, 25] on span "Skip" at bounding box center [1431, 16] width 24 height 16
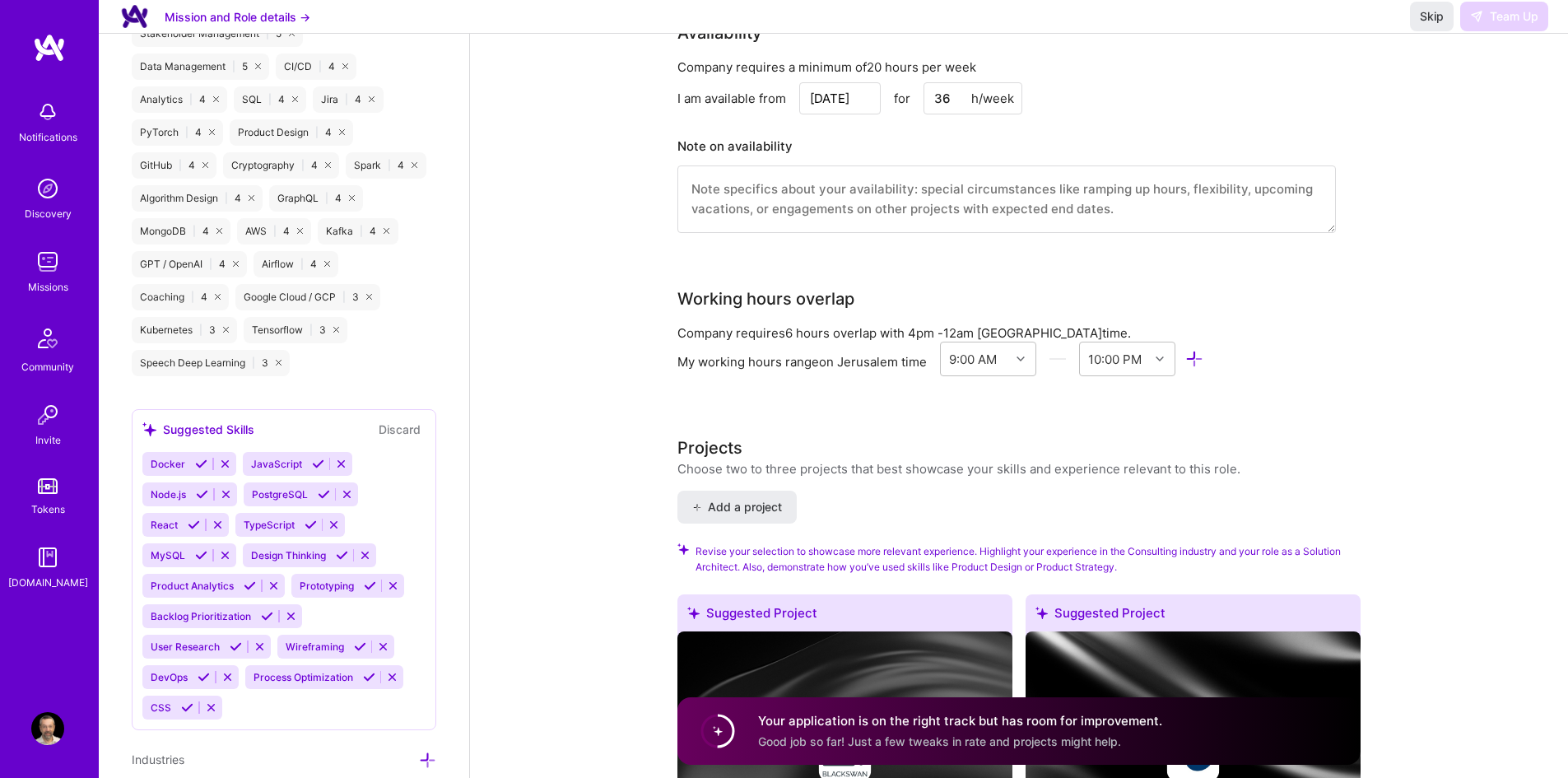
scroll to position [1482, 0]
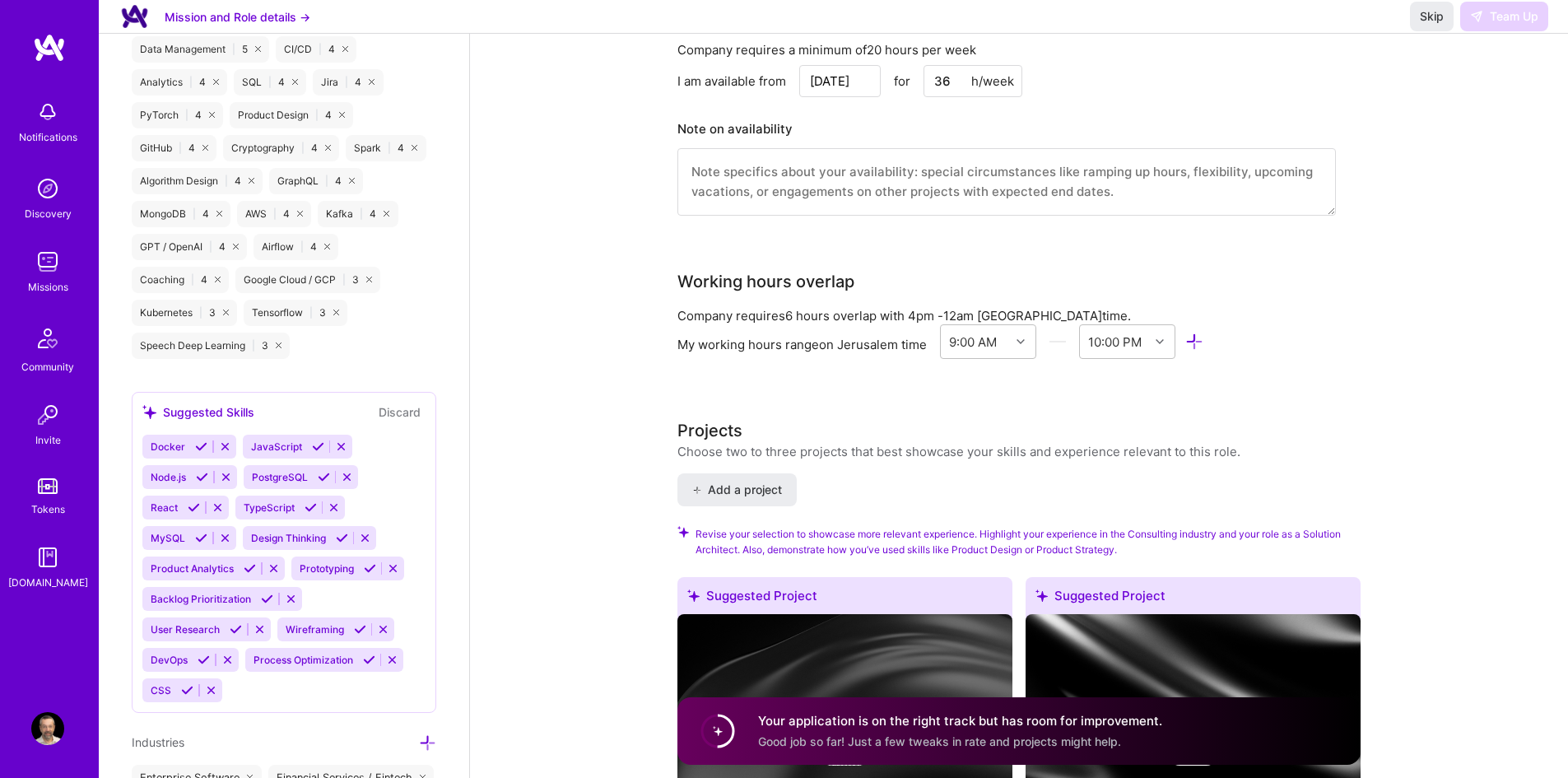
click at [845, 392] on div "Solution Architect role description Experienced Solution Architect with deep te…" at bounding box center [1019, 697] width 683 height 4191
click at [1199, 344] on icon at bounding box center [1195, 342] width 19 height 19
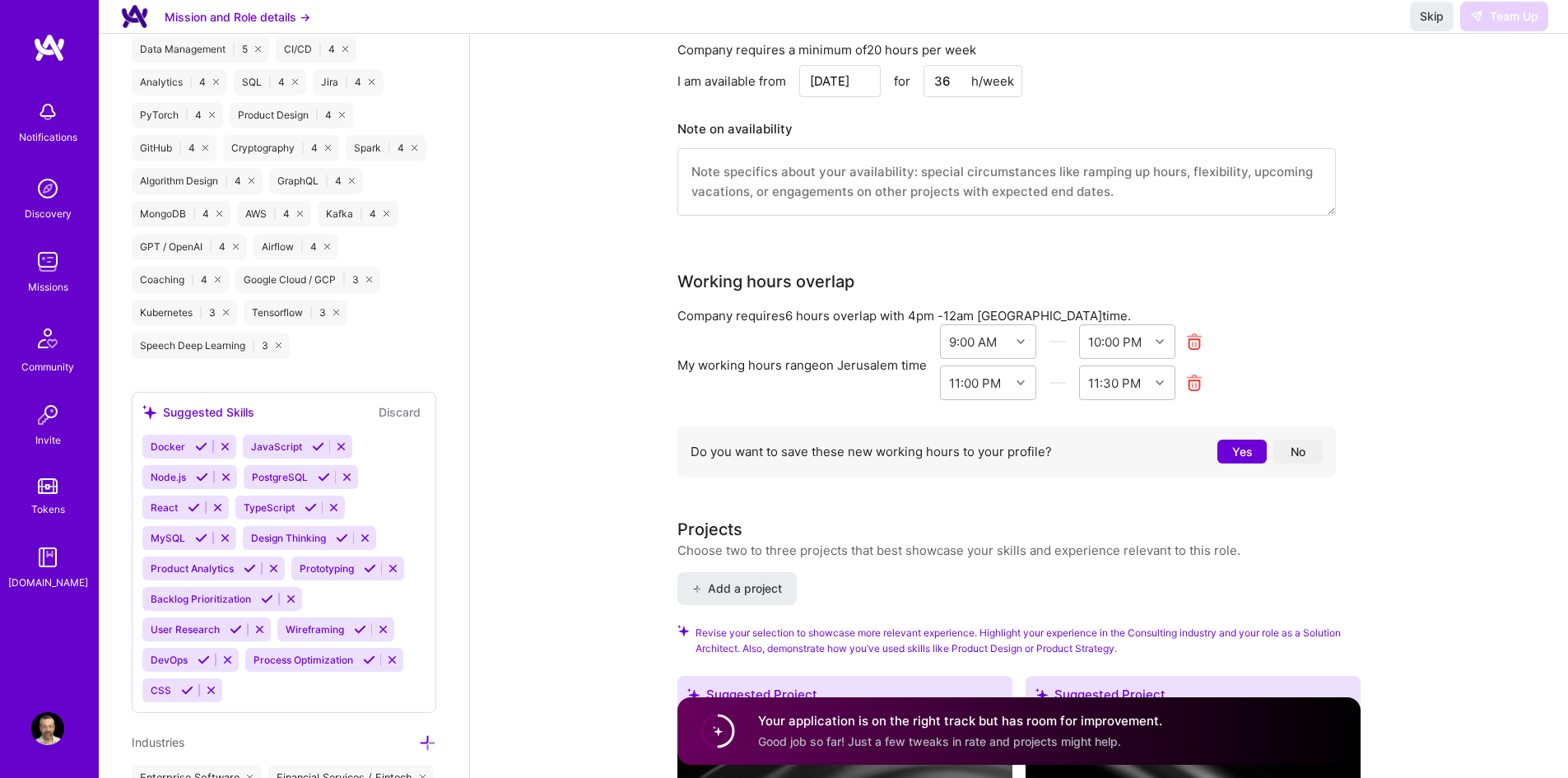
click at [1197, 382] on icon at bounding box center [1195, 383] width 19 height 19
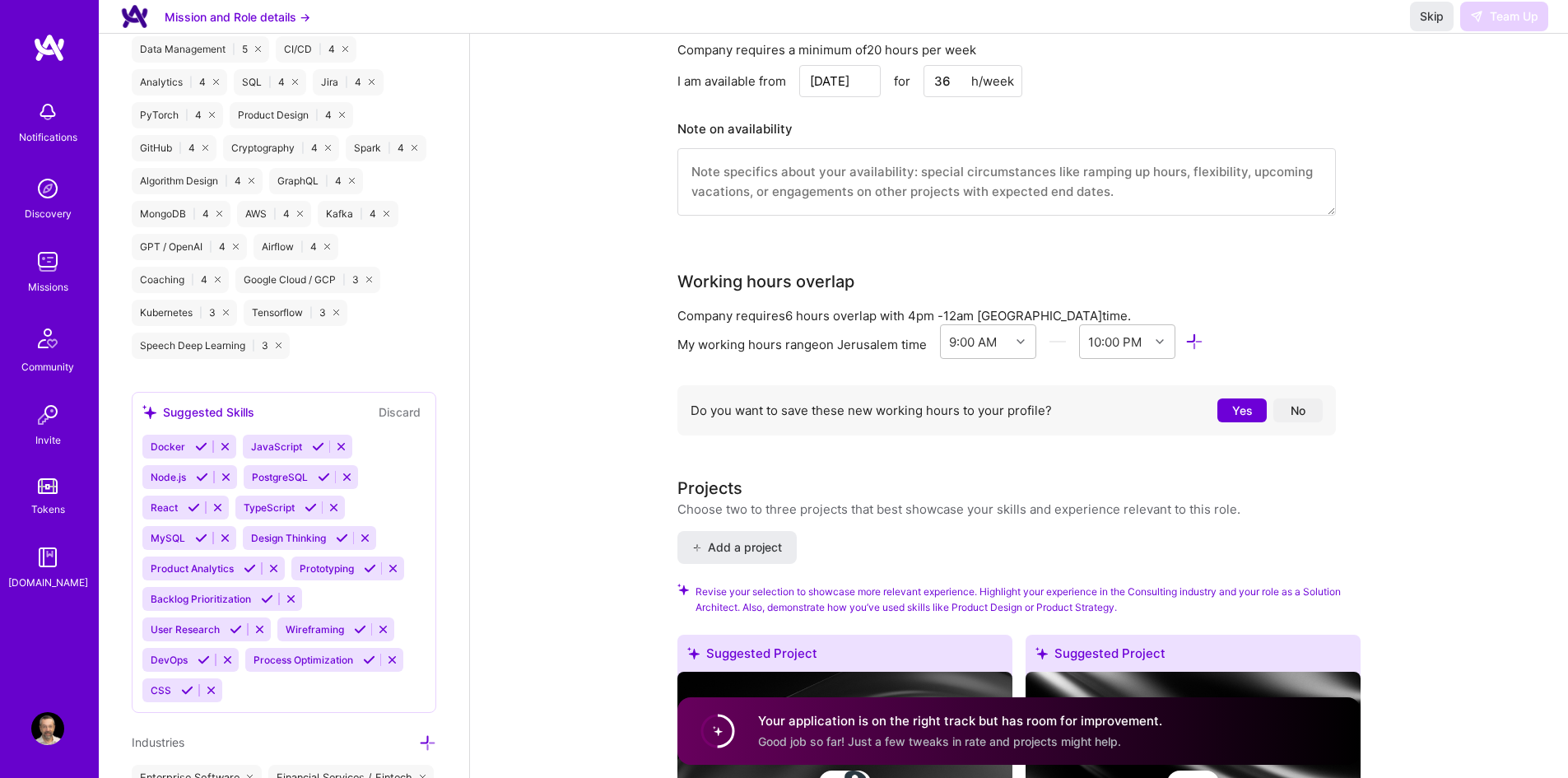
click at [1237, 410] on button "Yes" at bounding box center [1243, 409] width 49 height 24
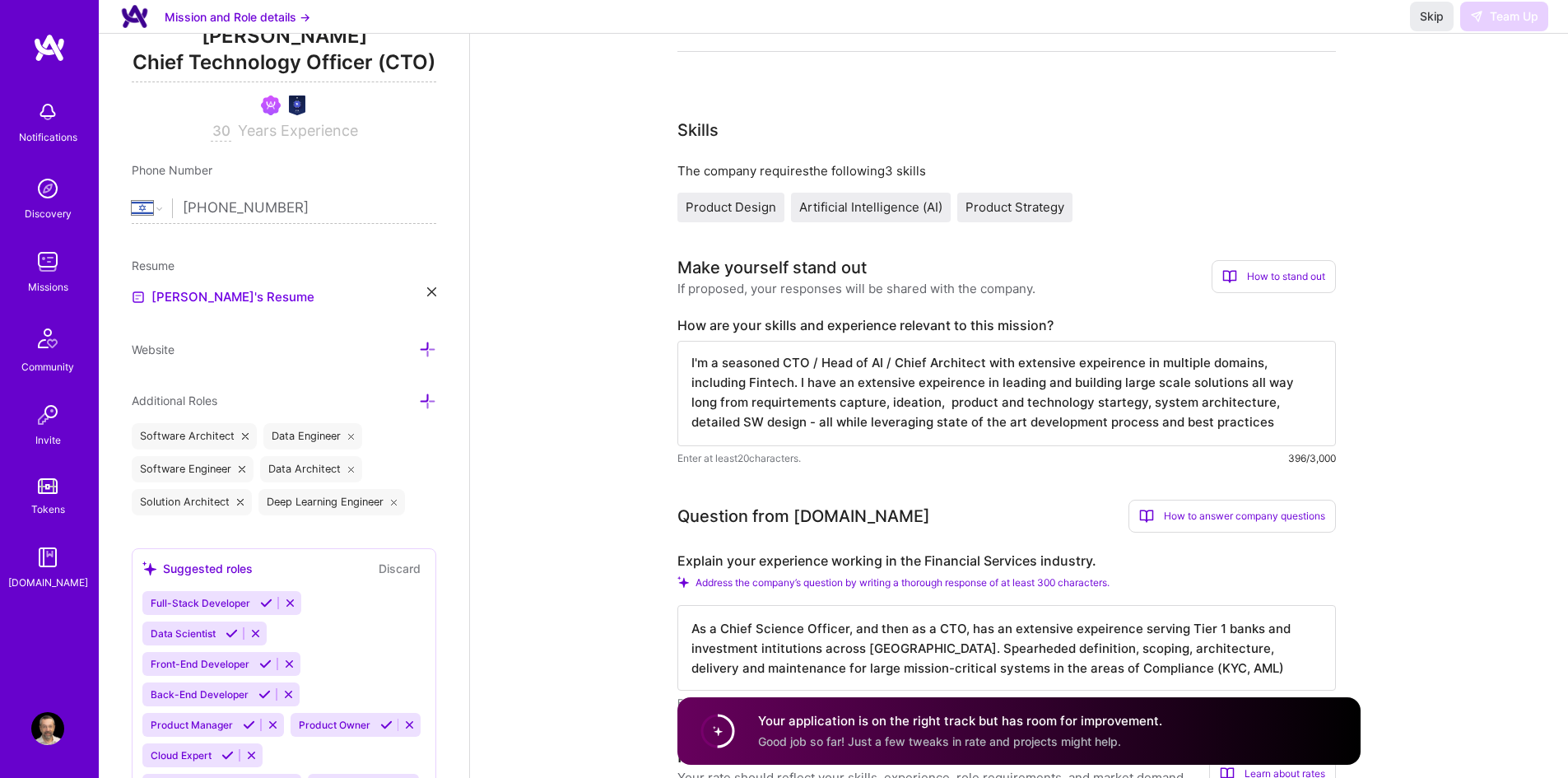
scroll to position [0, 0]
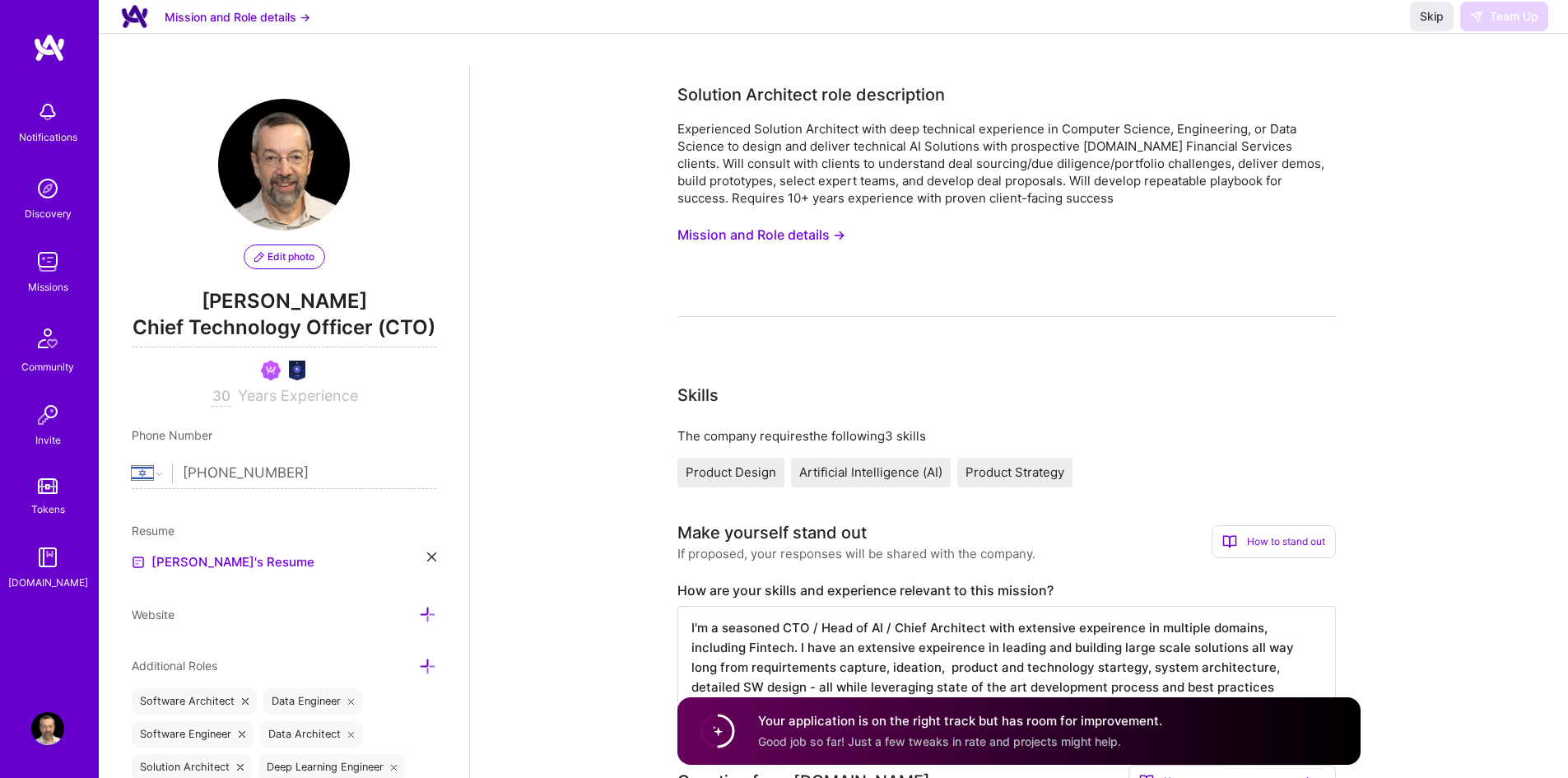
click at [874, 228] on div "Experienced Solution Architect with deep technical experience in Computer Scien…" at bounding box center [1007, 218] width 659 height 197
click at [1422, 25] on span "Skip" at bounding box center [1431, 16] width 24 height 16
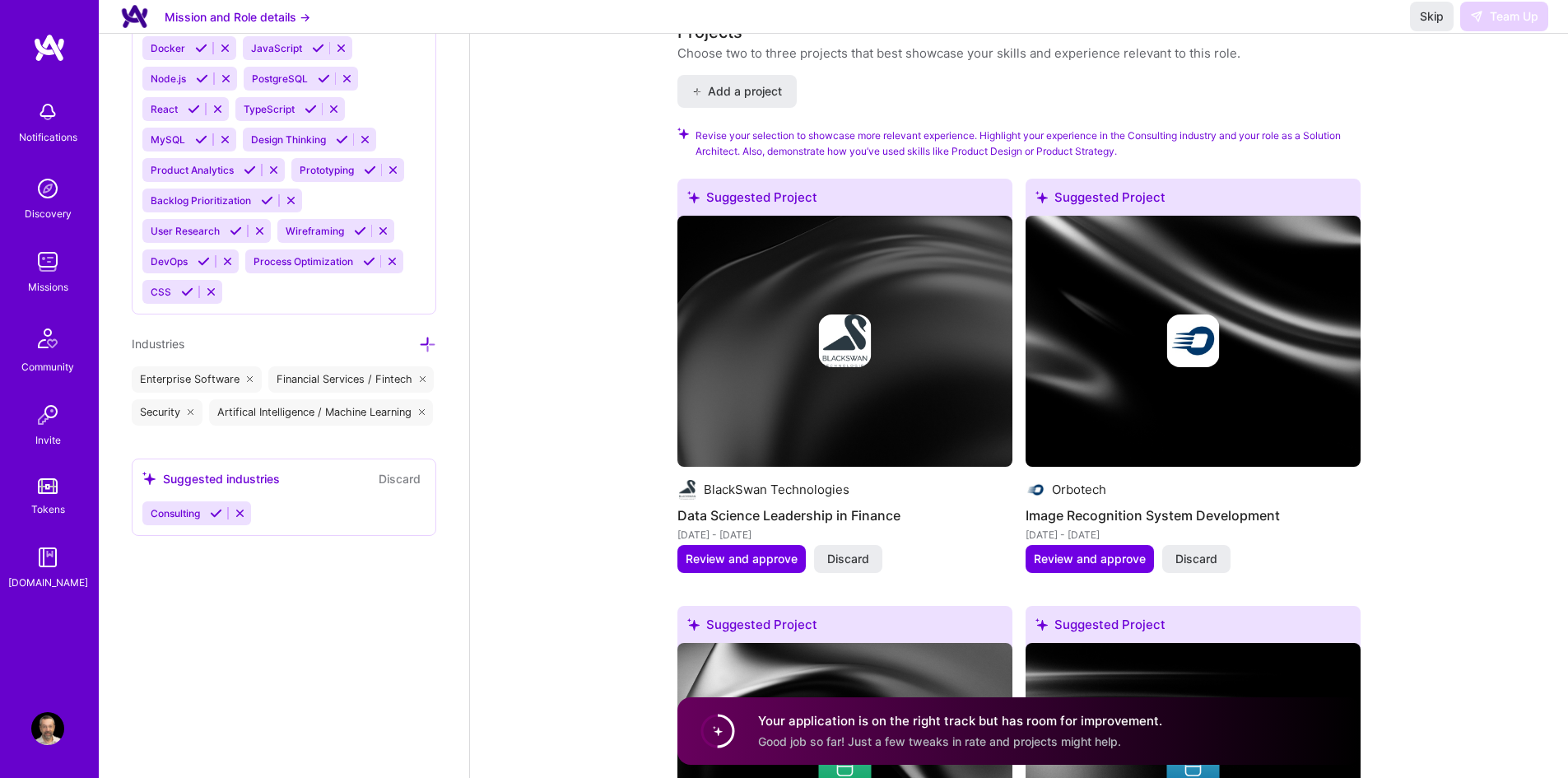
scroll to position [1893, 0]
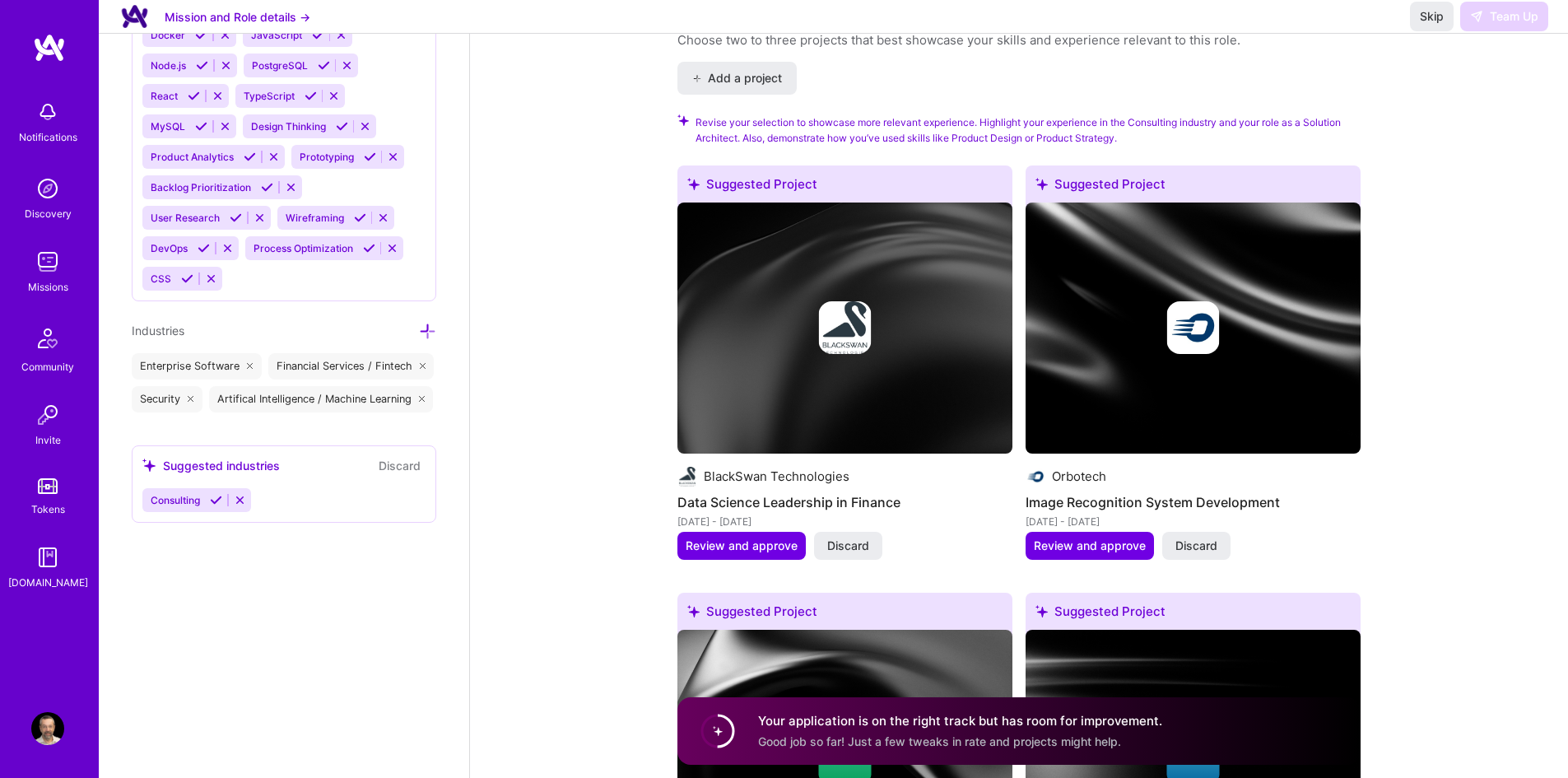
click at [184, 494] on span "Consulting" at bounding box center [175, 500] width 49 height 12
click at [192, 500] on span "Consulting" at bounding box center [175, 500] width 49 height 12
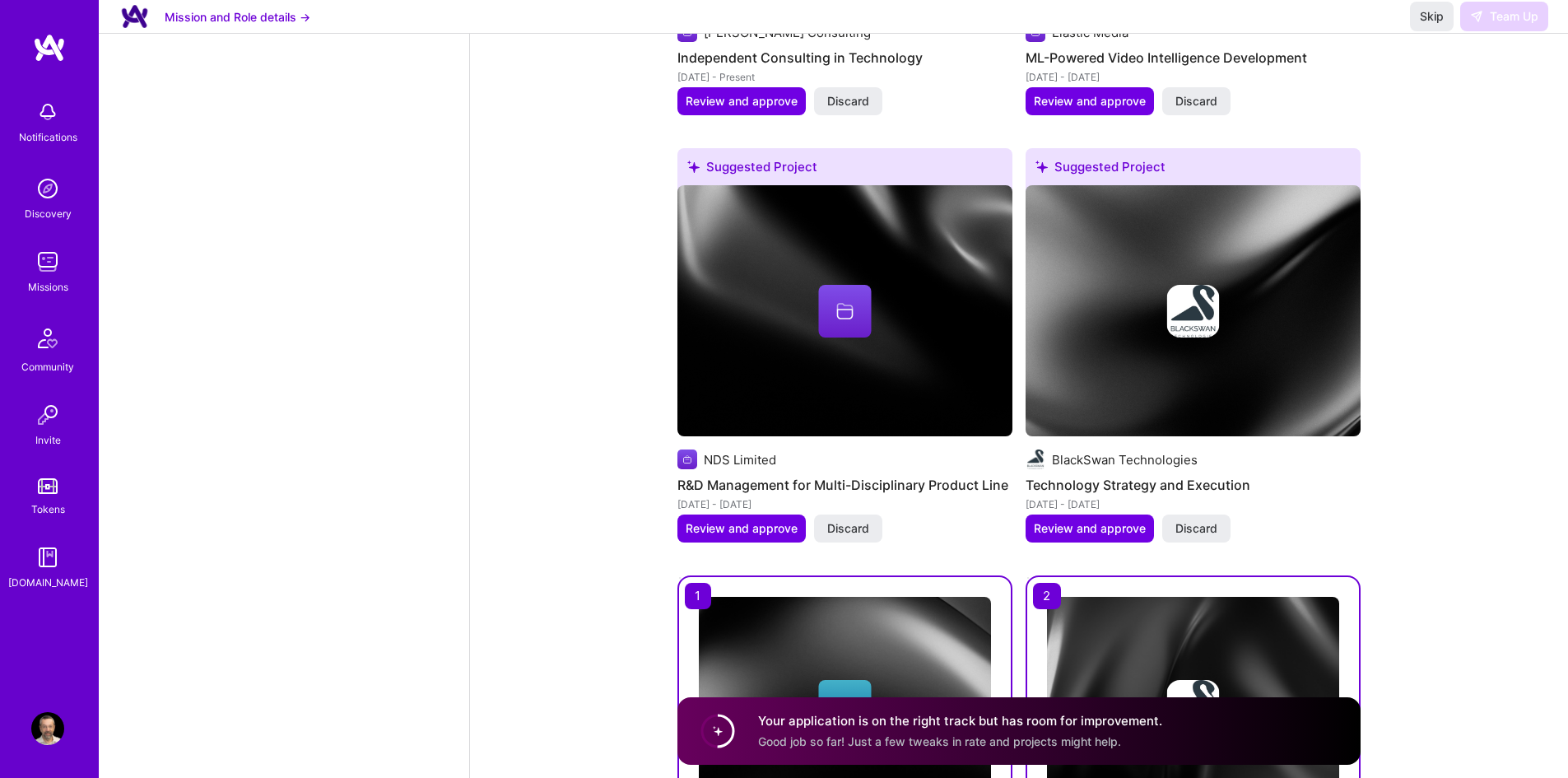
scroll to position [2442, 0]
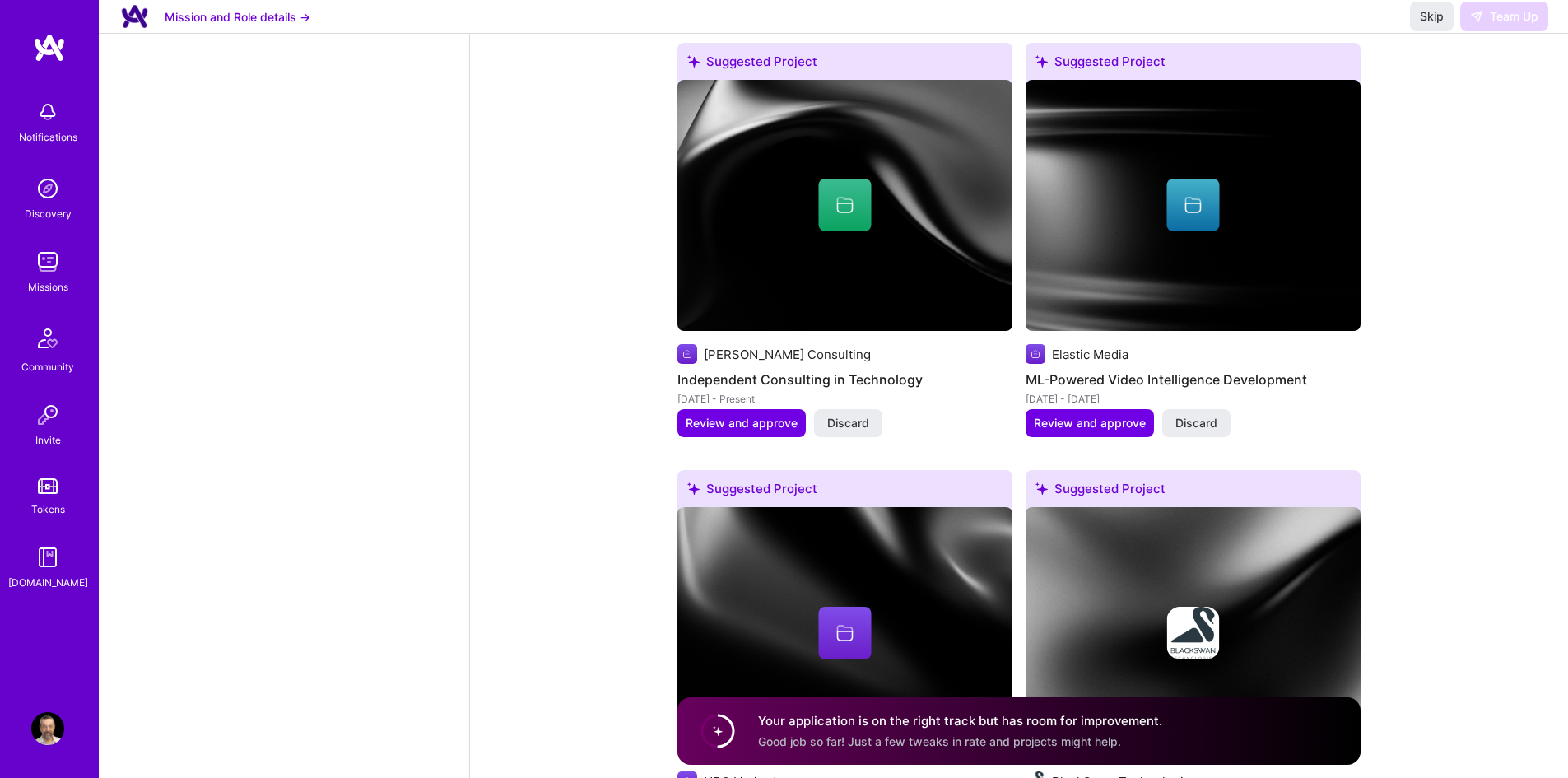
click at [50, 260] on img at bounding box center [47, 261] width 33 height 33
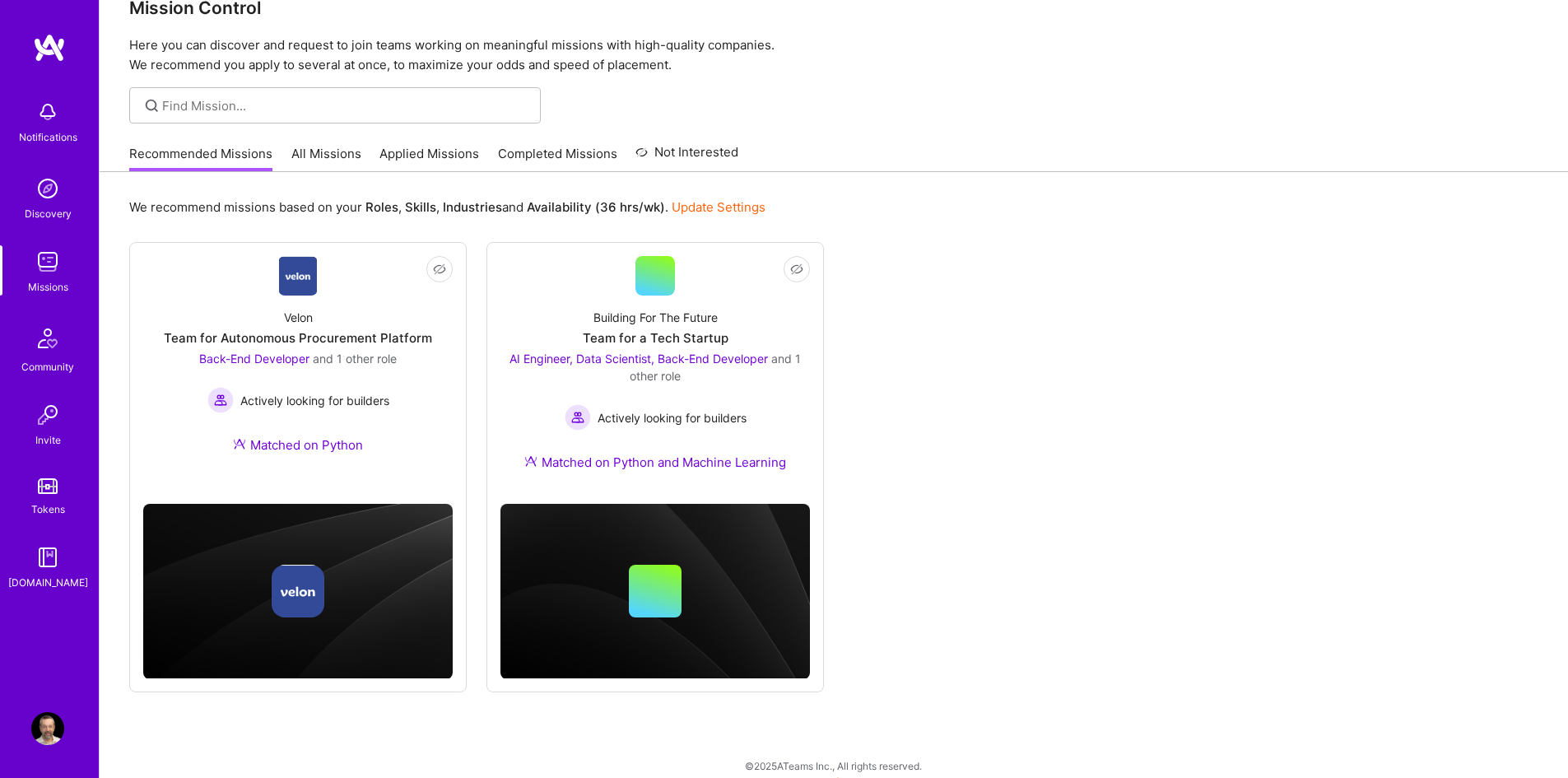
scroll to position [52, 0]
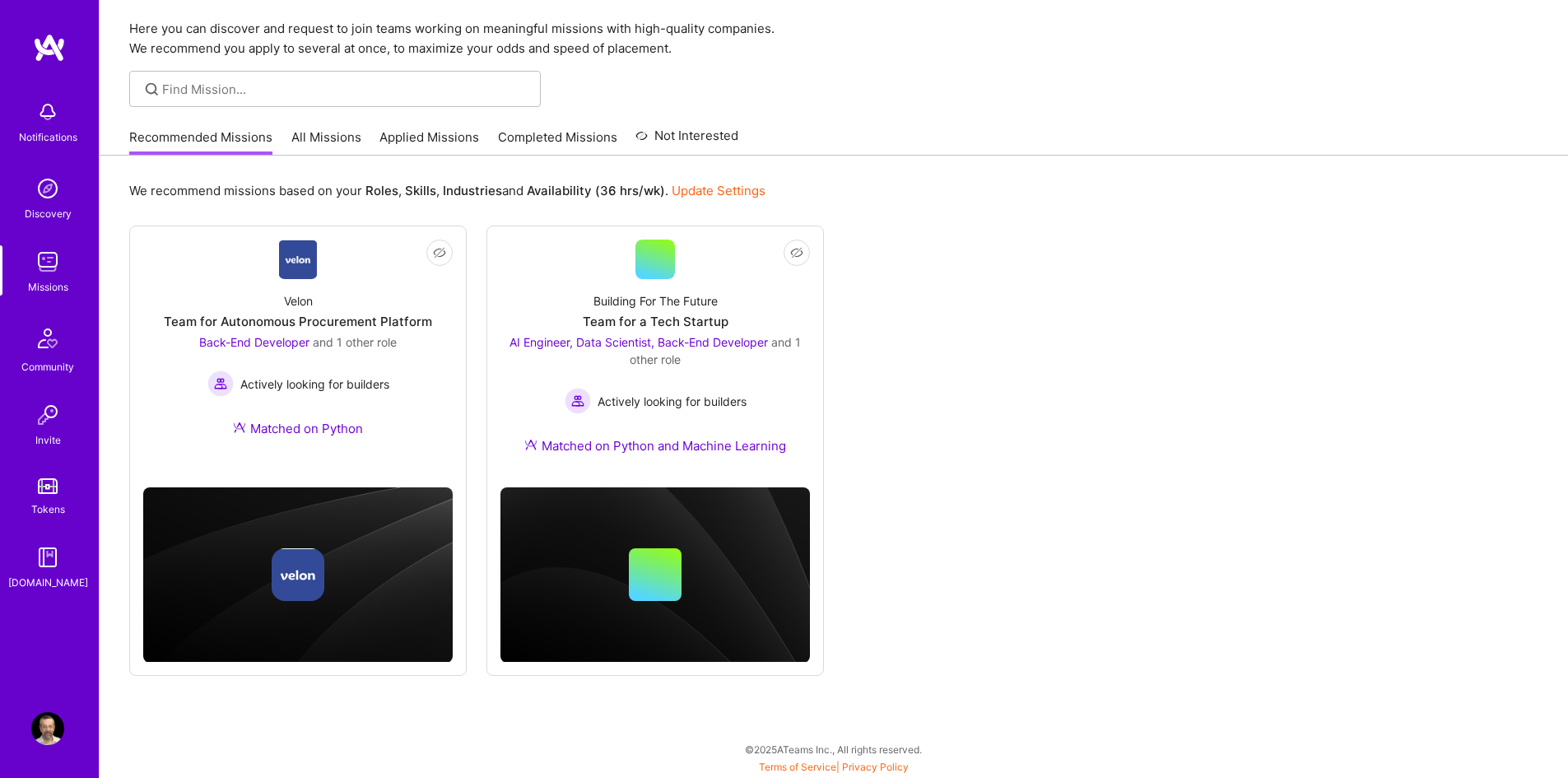
click at [401, 138] on link "Applied Missions" at bounding box center [429, 141] width 100 height 27
